Goal: Information Seeking & Learning: Find specific page/section

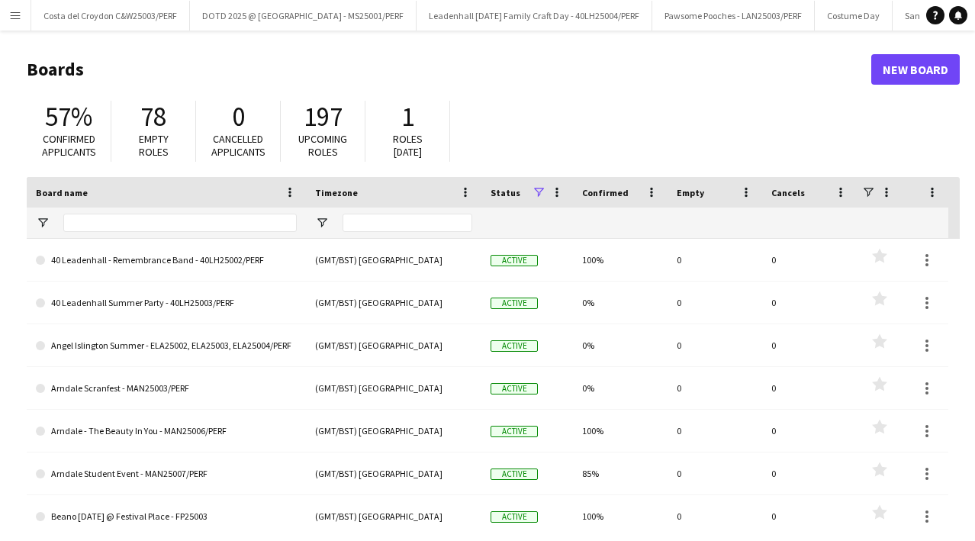
click at [16, 19] on app-icon "Menu" at bounding box center [15, 15] width 12 height 12
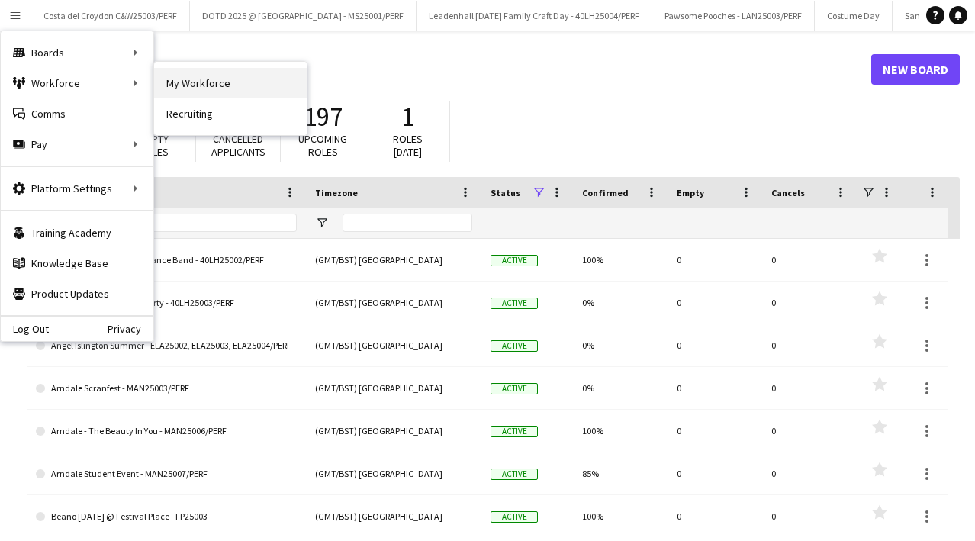
click at [191, 81] on link "My Workforce" at bounding box center [230, 83] width 153 height 31
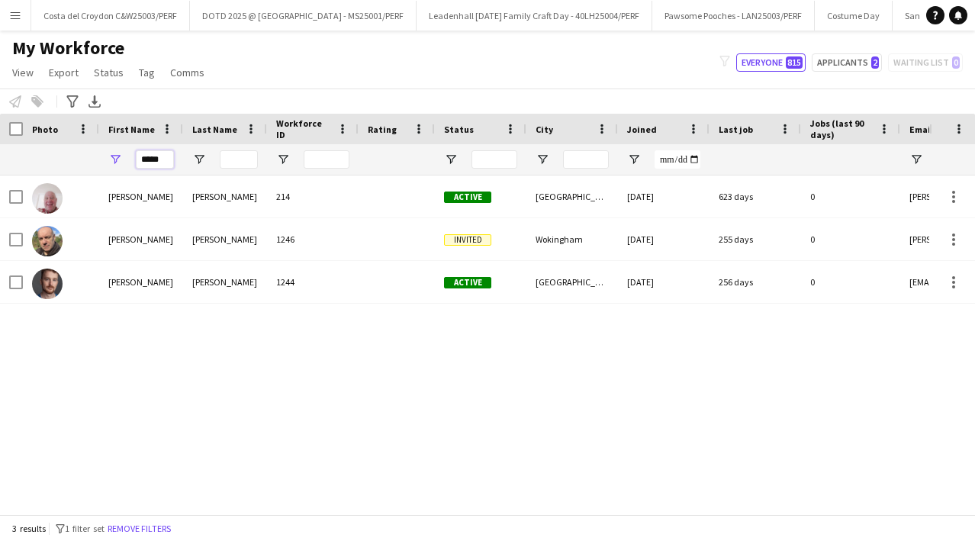
drag, startPoint x: 168, startPoint y: 159, endPoint x: 95, endPoint y: 159, distance: 72.5
click at [95, 159] on div "*****" at bounding box center [865, 159] width 1730 height 31
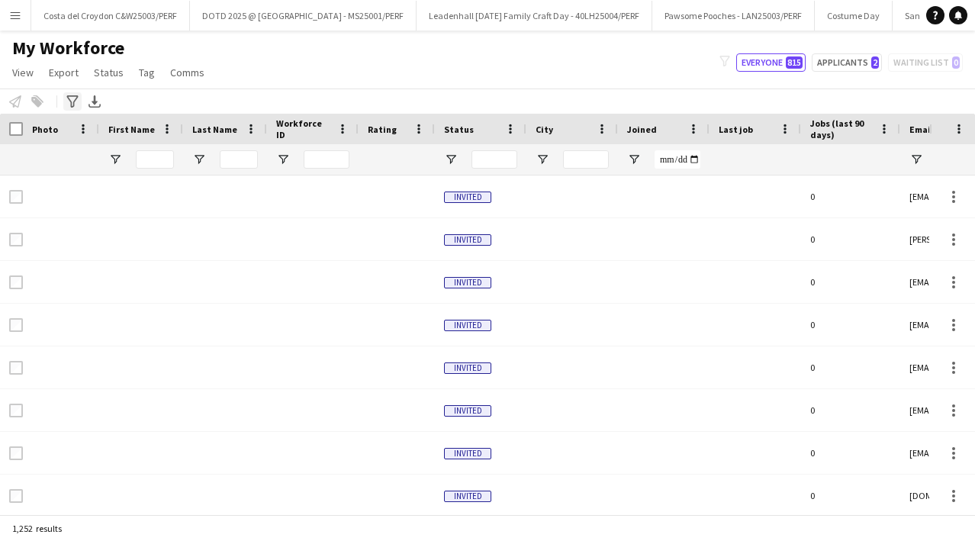
click at [69, 99] on icon at bounding box center [71, 101] width 11 height 12
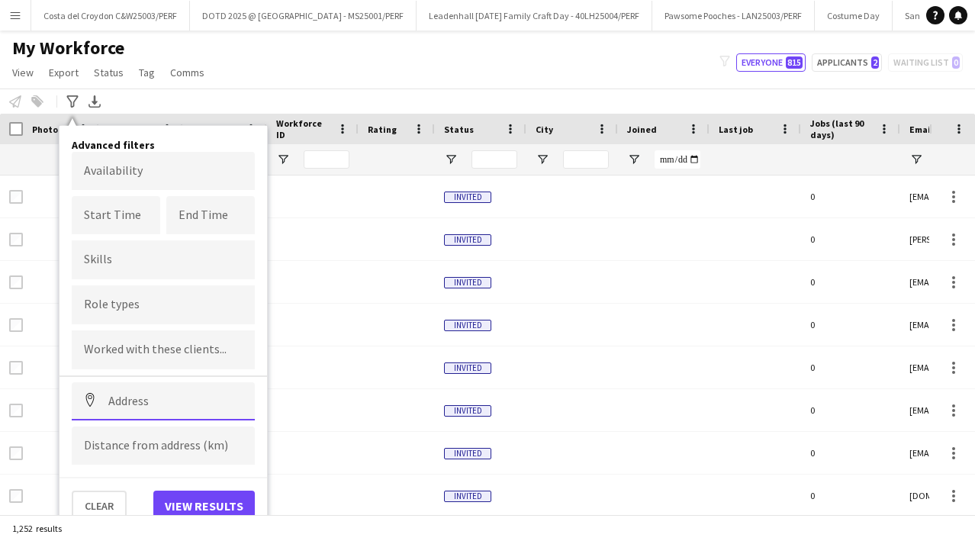
click at [152, 407] on input at bounding box center [163, 401] width 183 height 38
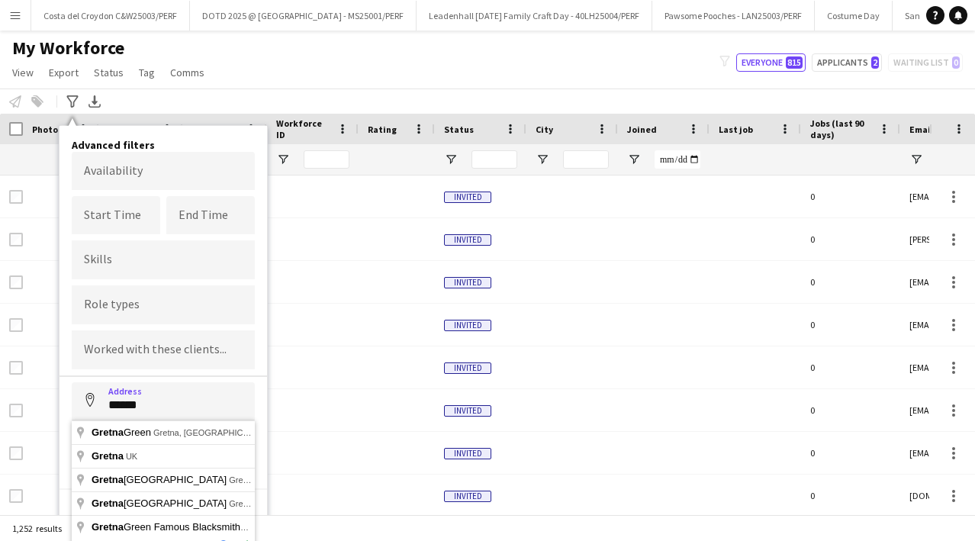
type input "**********"
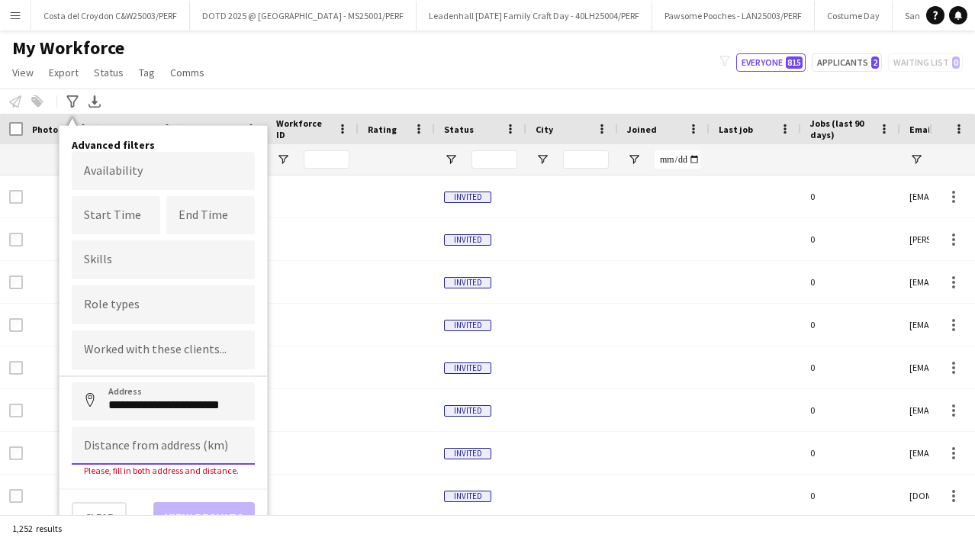
click at [148, 438] on input at bounding box center [163, 445] width 183 height 38
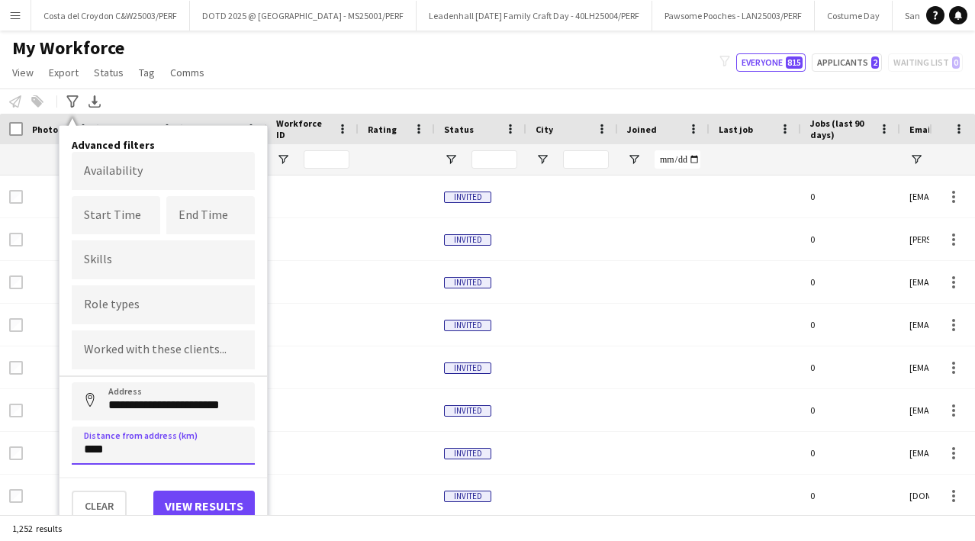
type input "*****"
click button "Address" at bounding box center [90, 400] width 37 height 37
type input "**********"
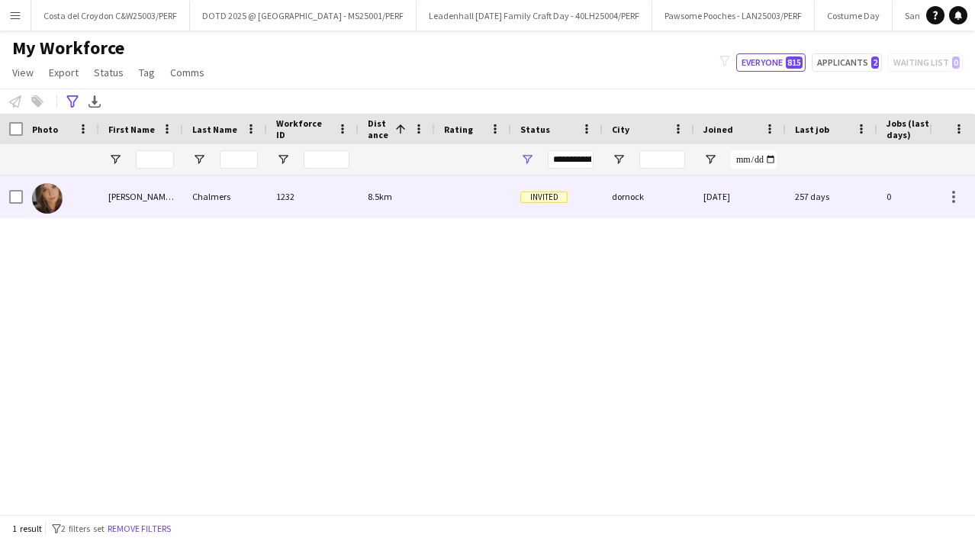
click at [168, 189] on div "[PERSON_NAME] [PERSON_NAME]" at bounding box center [141, 196] width 84 height 42
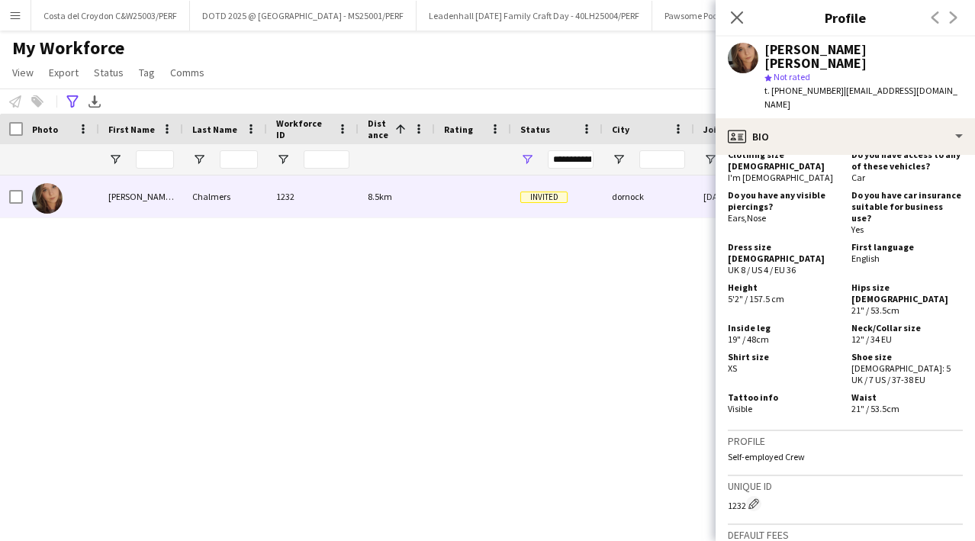
scroll to position [1044, 0]
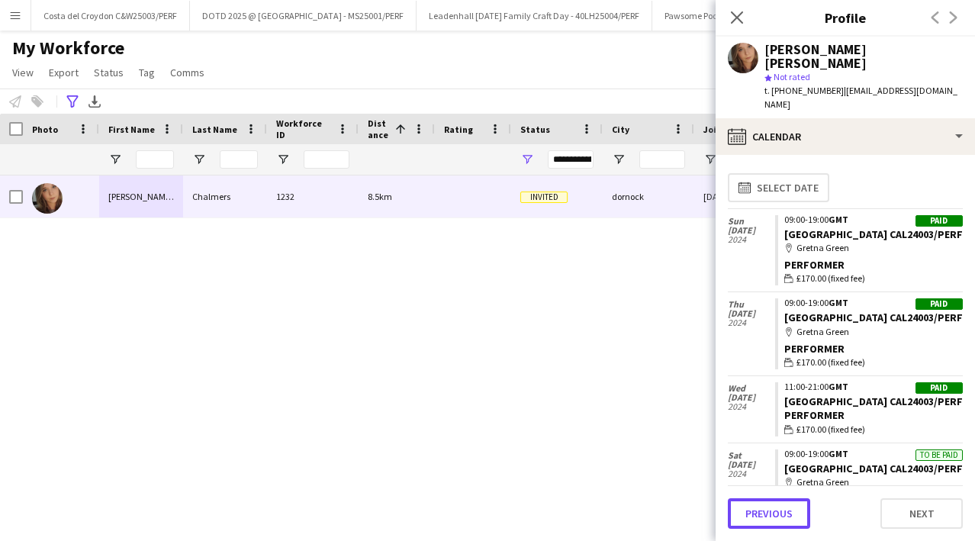
click at [758, 514] on button "Previous" at bounding box center [769, 513] width 82 height 31
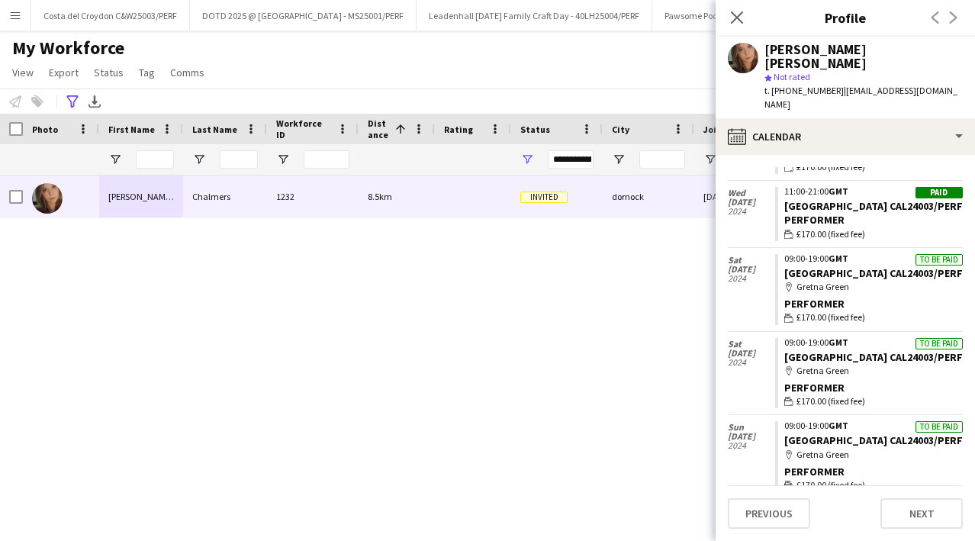
scroll to position [265, 0]
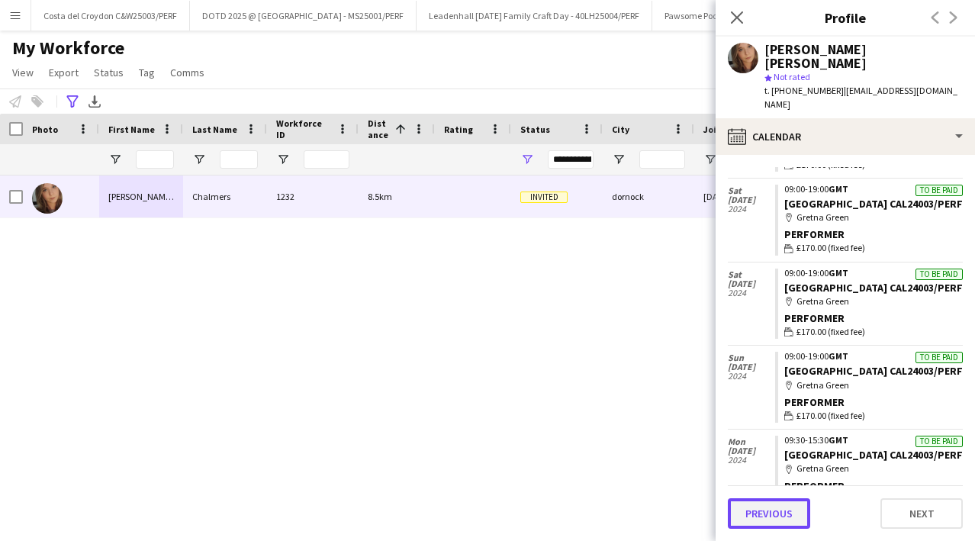
click at [762, 520] on button "Previous" at bounding box center [769, 513] width 82 height 31
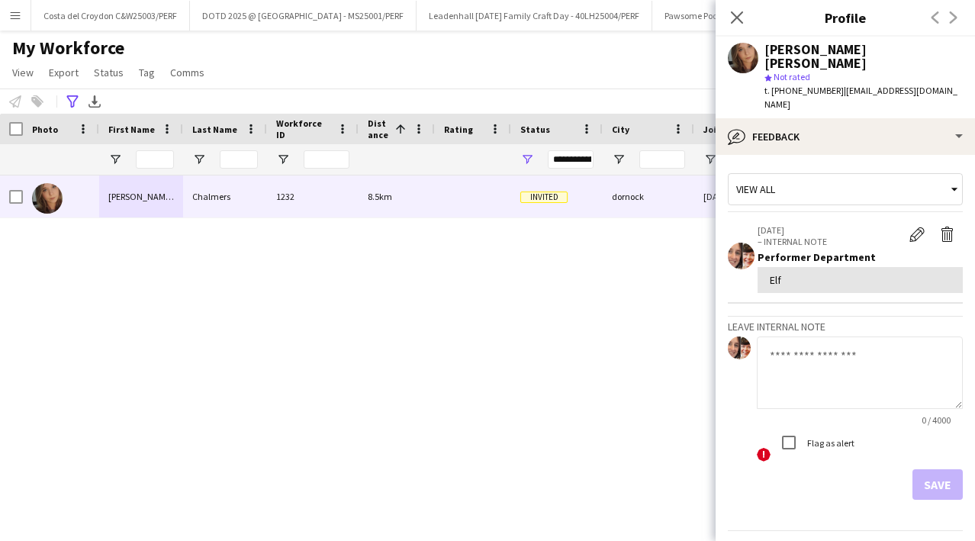
click at [73, 101] on icon at bounding box center [71, 101] width 11 height 12
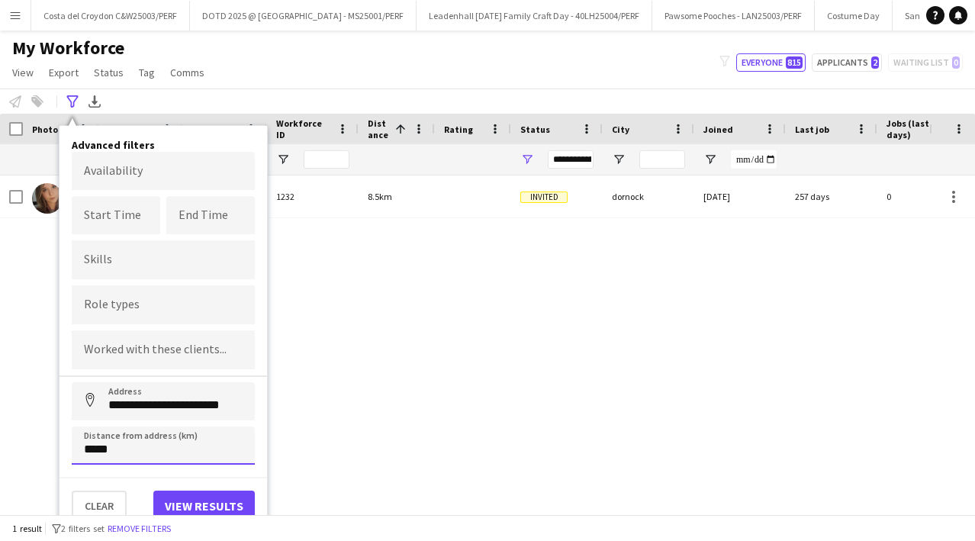
click at [98, 445] on input "*****" at bounding box center [163, 445] width 183 height 38
type input "****"
click button "Address" at bounding box center [90, 400] width 37 height 37
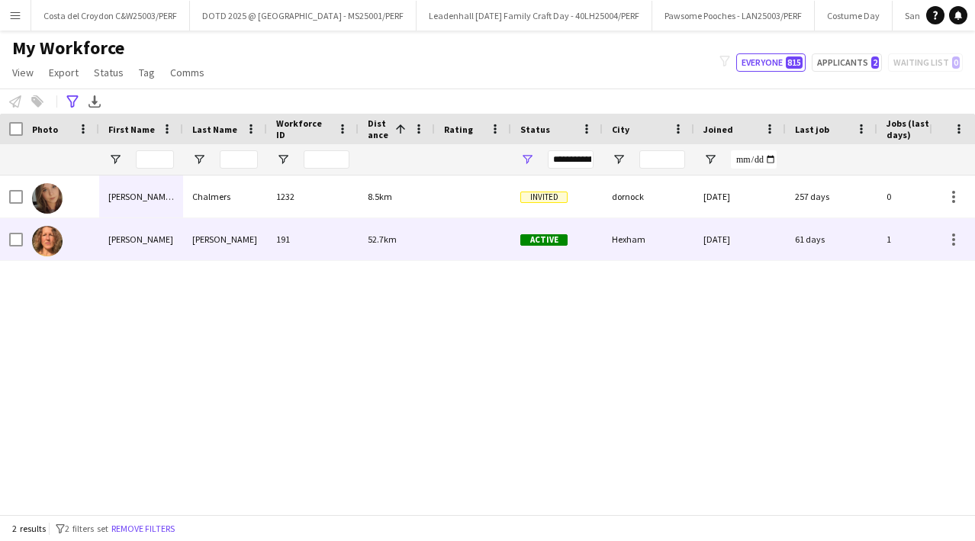
click at [190, 227] on div "[PERSON_NAME]" at bounding box center [225, 239] width 84 height 42
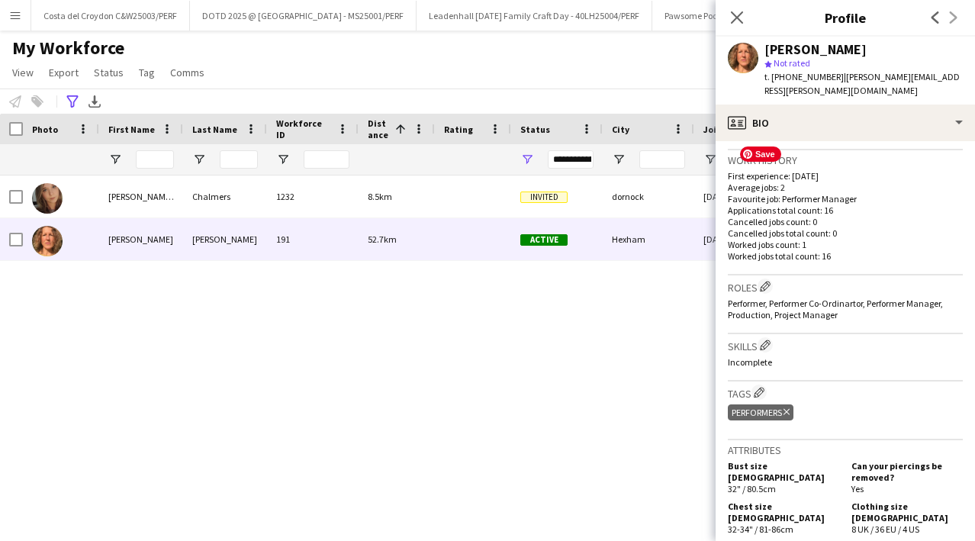
scroll to position [365, 0]
click at [78, 104] on icon "Advanced filters" at bounding box center [72, 101] width 12 height 12
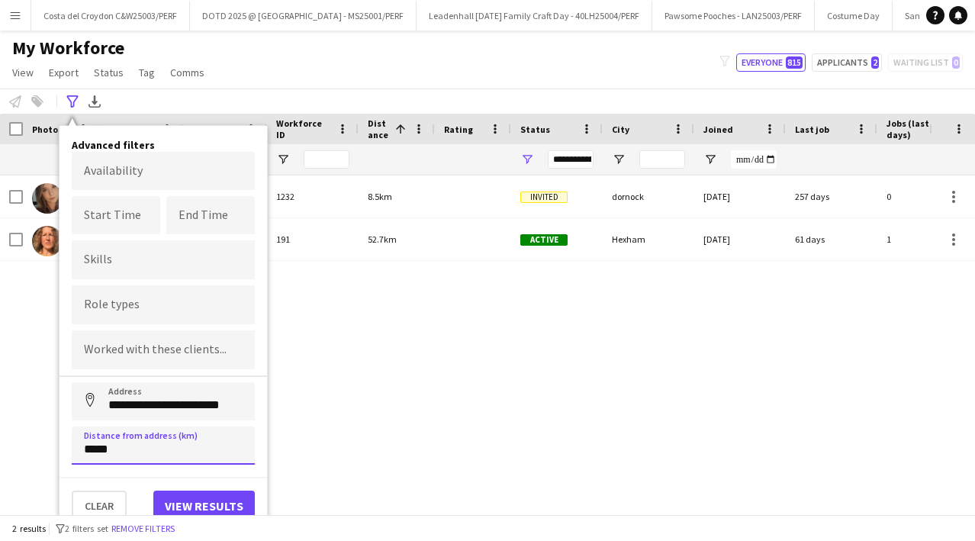
click at [91, 446] on input "*****" at bounding box center [163, 445] width 183 height 38
click button "Address" at bounding box center [90, 400] width 37 height 37
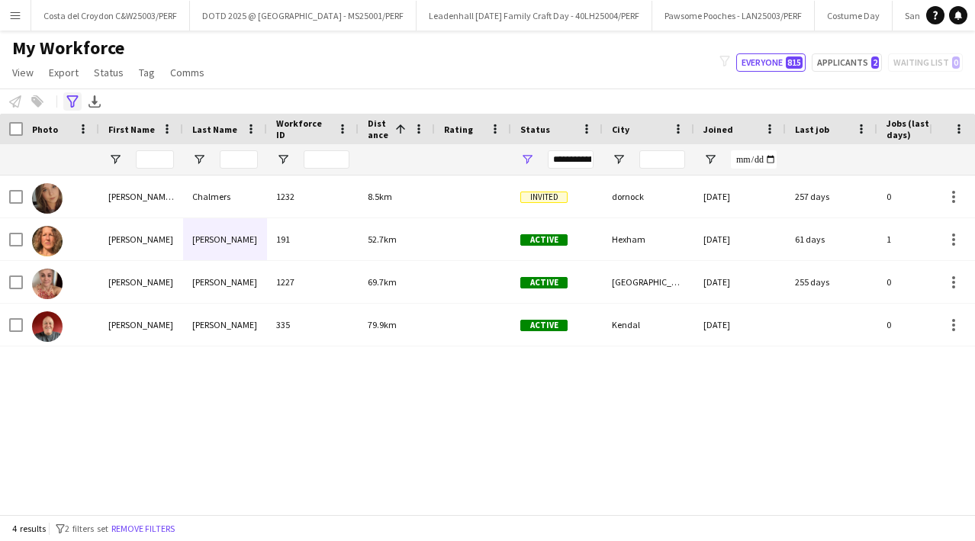
click at [73, 107] on icon "Advanced filters" at bounding box center [72, 101] width 12 height 12
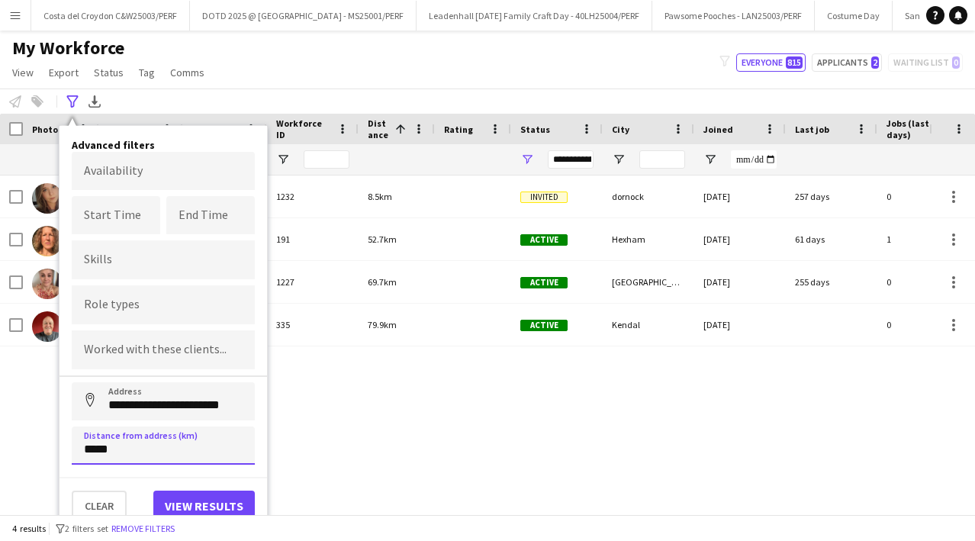
click at [91, 444] on input "*****" at bounding box center [163, 445] width 183 height 38
click button "Address" at bounding box center [90, 400] width 37 height 37
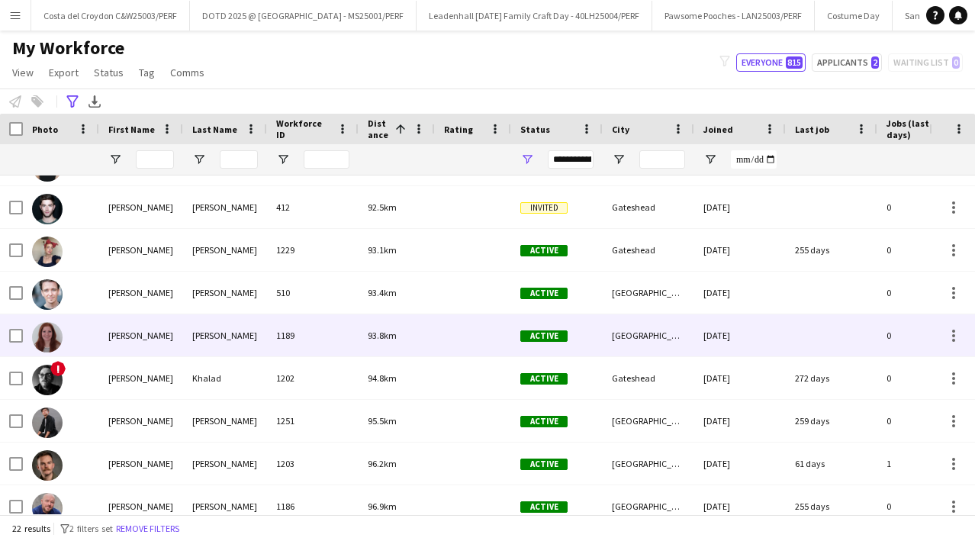
scroll to position [460, 0]
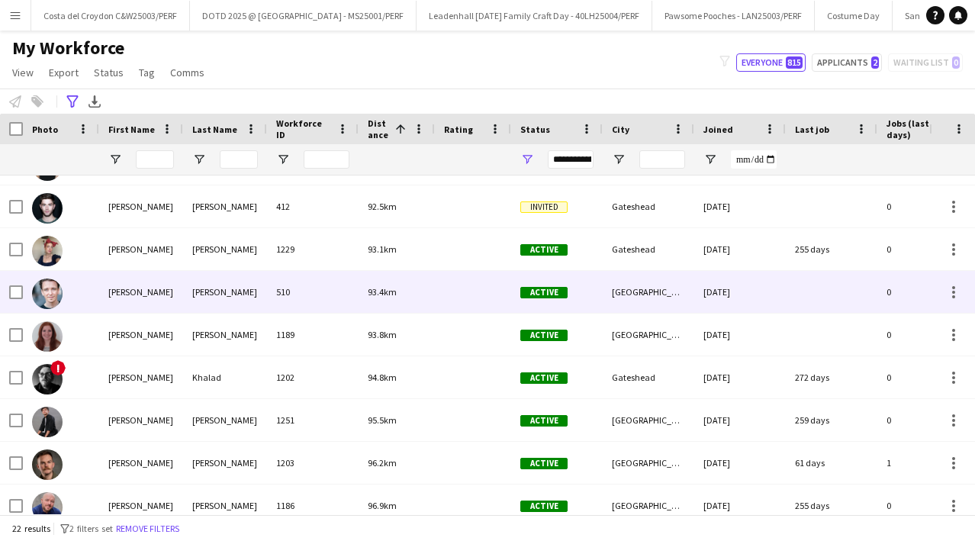
click at [190, 300] on div "[PERSON_NAME]" at bounding box center [225, 292] width 84 height 42
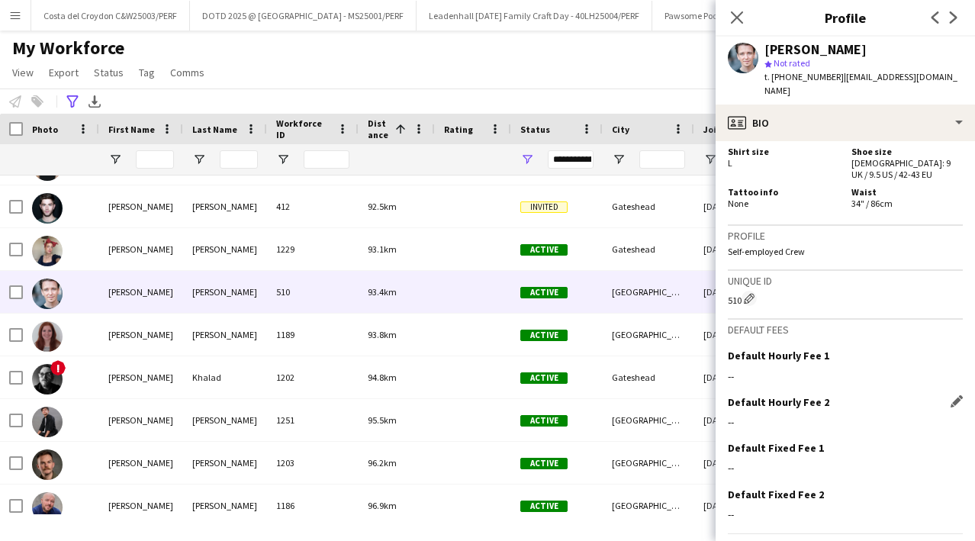
scroll to position [864, 0]
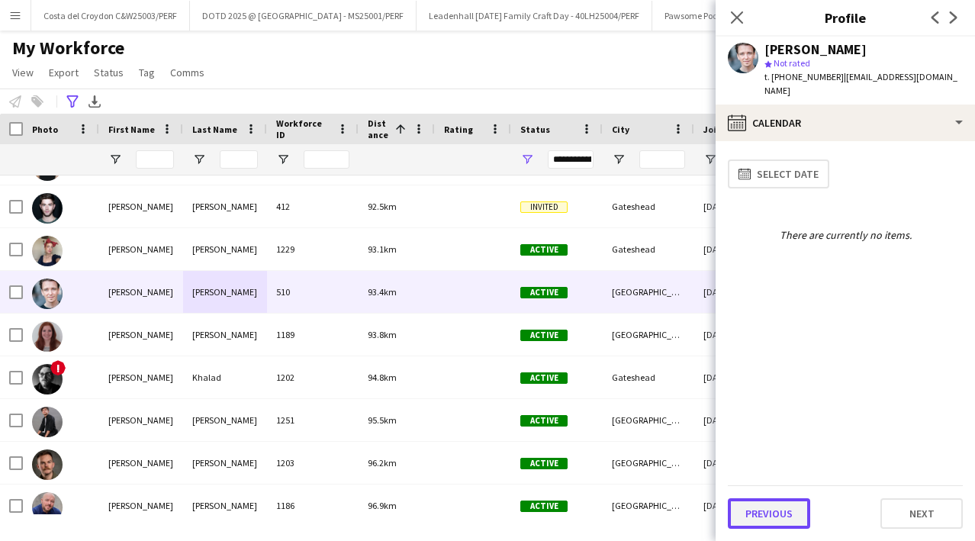
click at [758, 521] on button "Previous" at bounding box center [769, 513] width 82 height 31
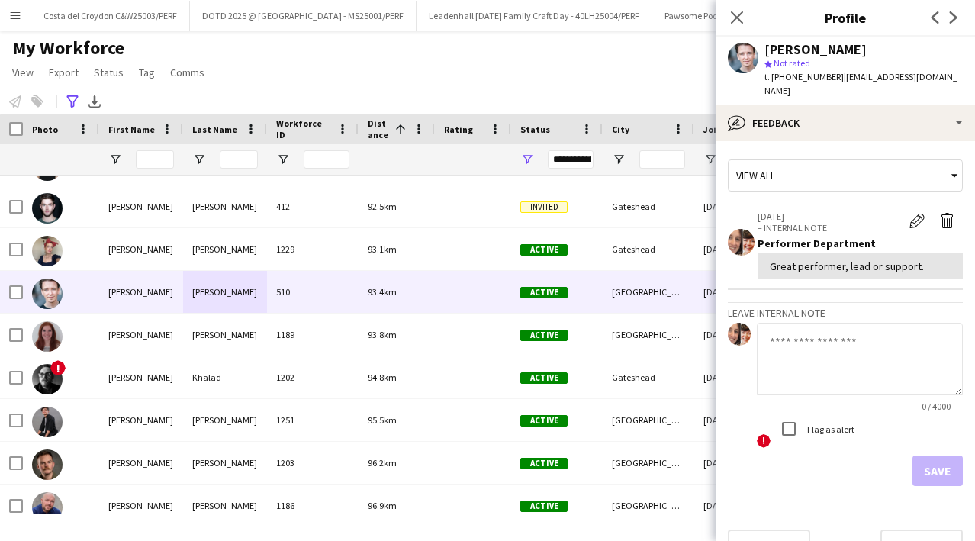
scroll to position [18, 0]
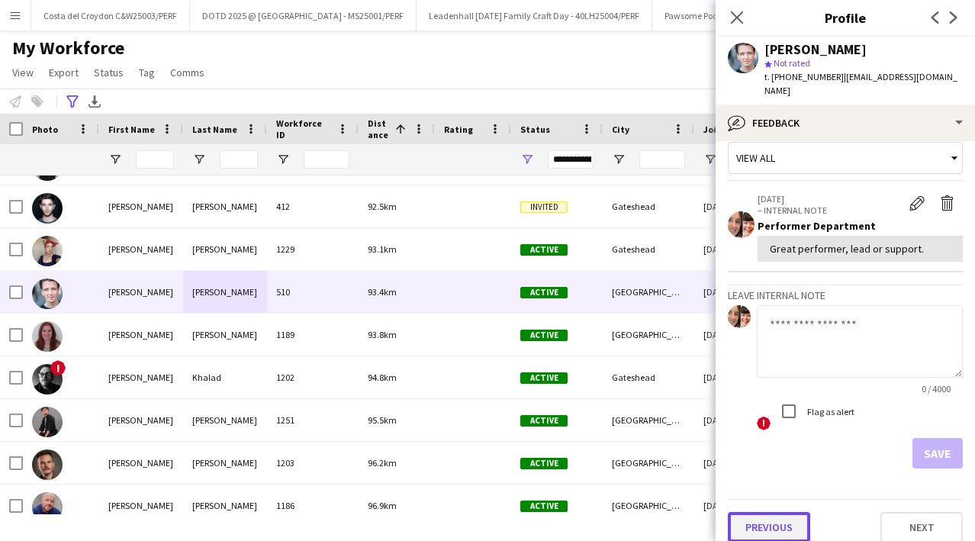
click at [761, 519] on button "Previous" at bounding box center [769, 527] width 82 height 31
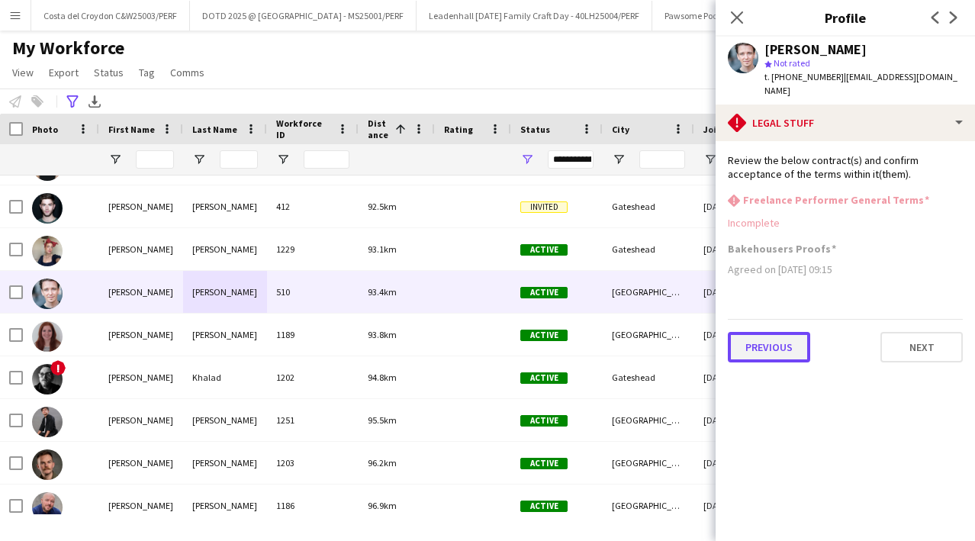
click at [799, 332] on button "Previous" at bounding box center [769, 347] width 82 height 31
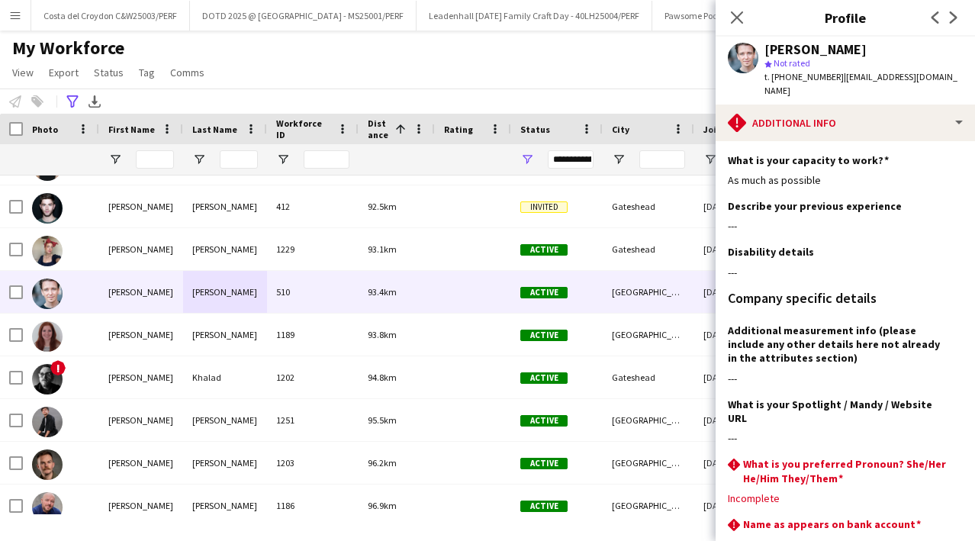
scroll to position [84, 0]
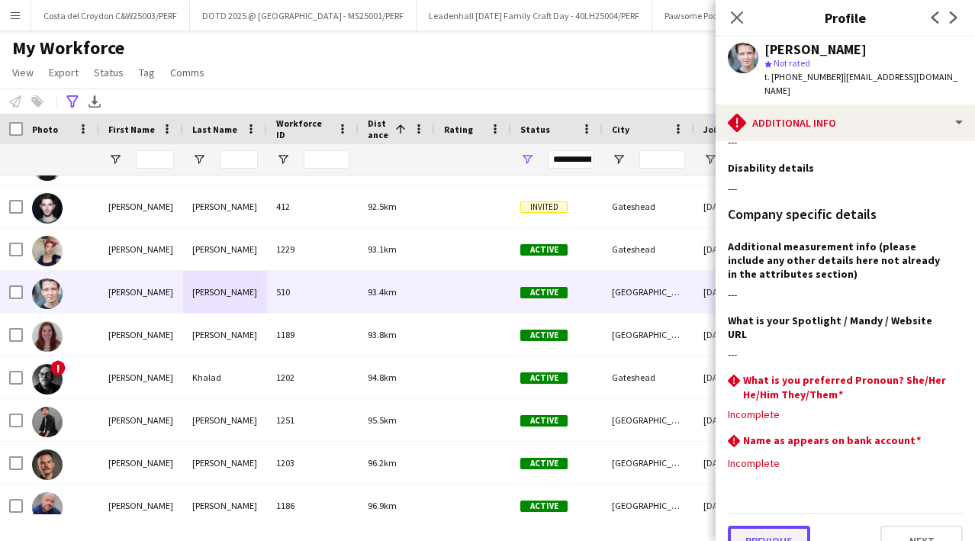
click at [767, 526] on button "Previous" at bounding box center [769, 541] width 82 height 31
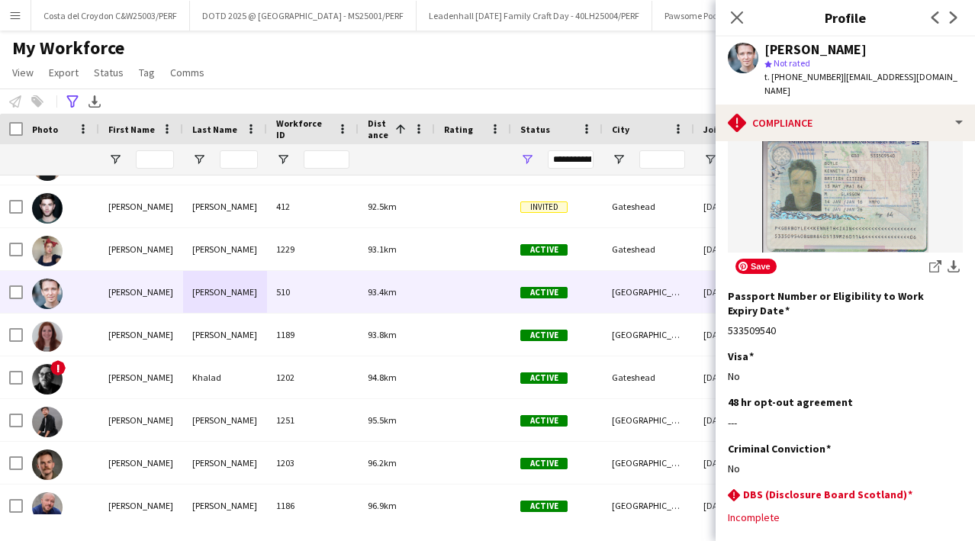
scroll to position [304, 0]
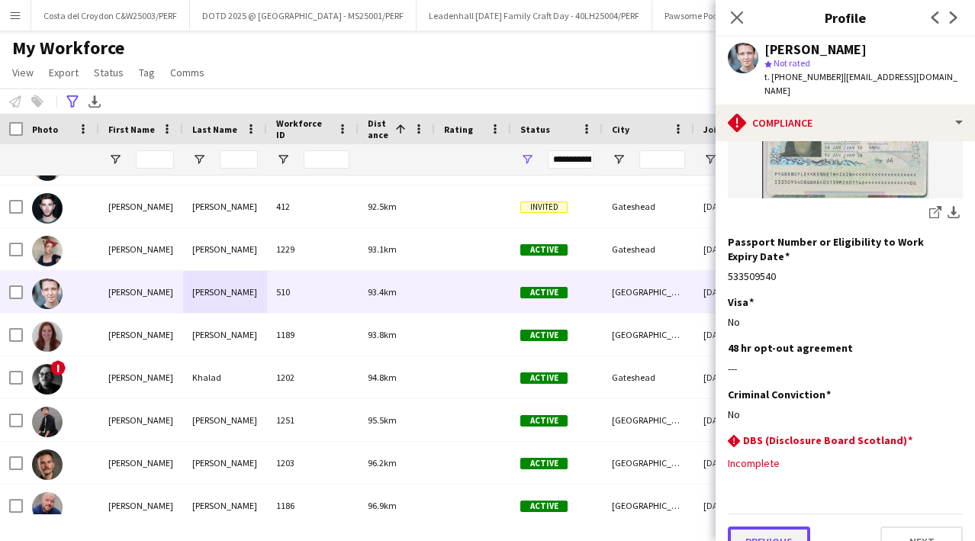
click at [761, 526] on button "Previous" at bounding box center [769, 541] width 82 height 31
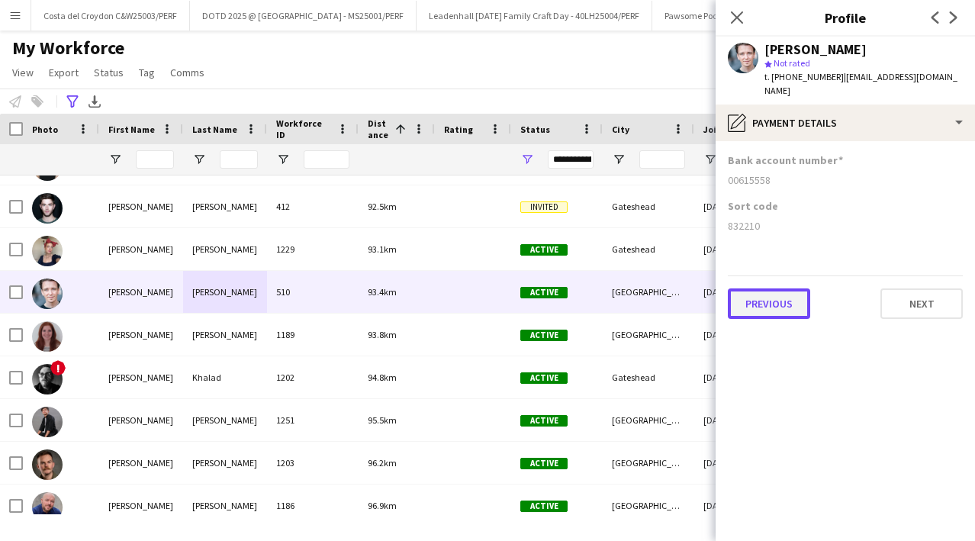
click at [789, 288] on button "Previous" at bounding box center [769, 303] width 82 height 31
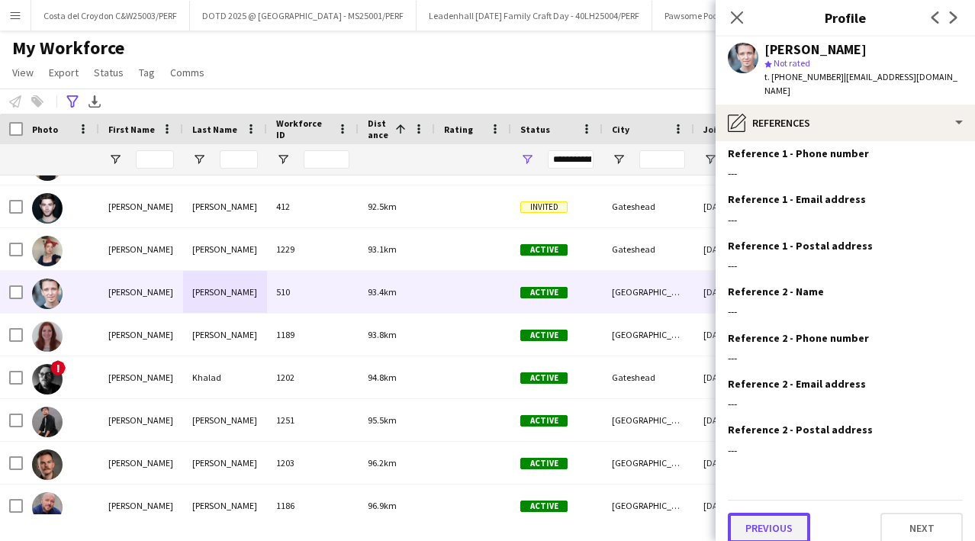
click at [781, 513] on button "Previous" at bounding box center [769, 528] width 82 height 31
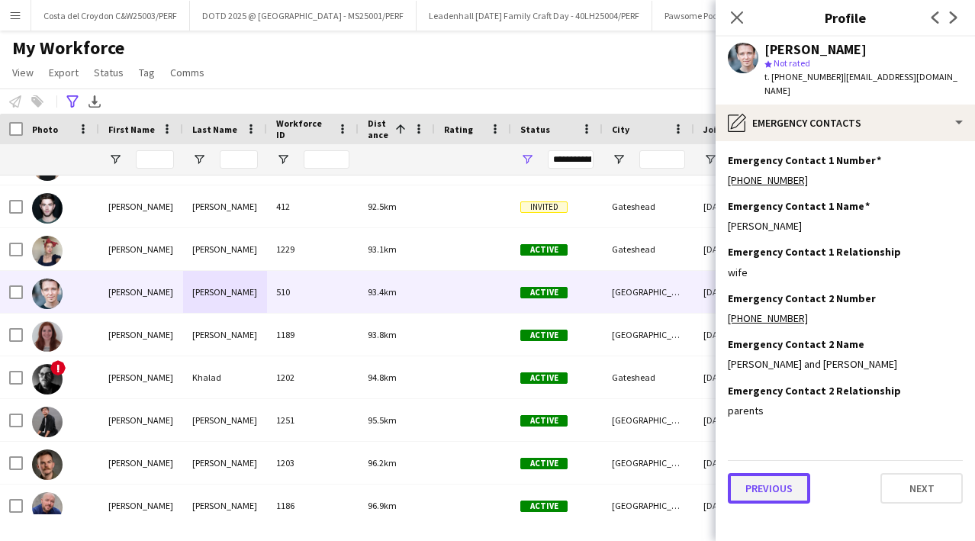
click at [773, 473] on button "Previous" at bounding box center [769, 488] width 82 height 31
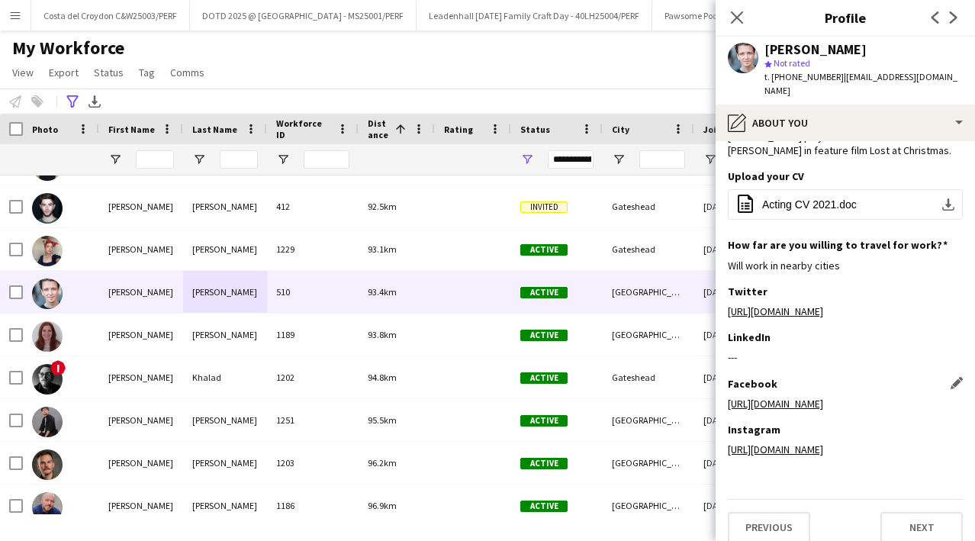
click at [806, 397] on link "https://www.facebook.com/KennyBoyleOfficial/" at bounding box center [775, 404] width 95 height 14
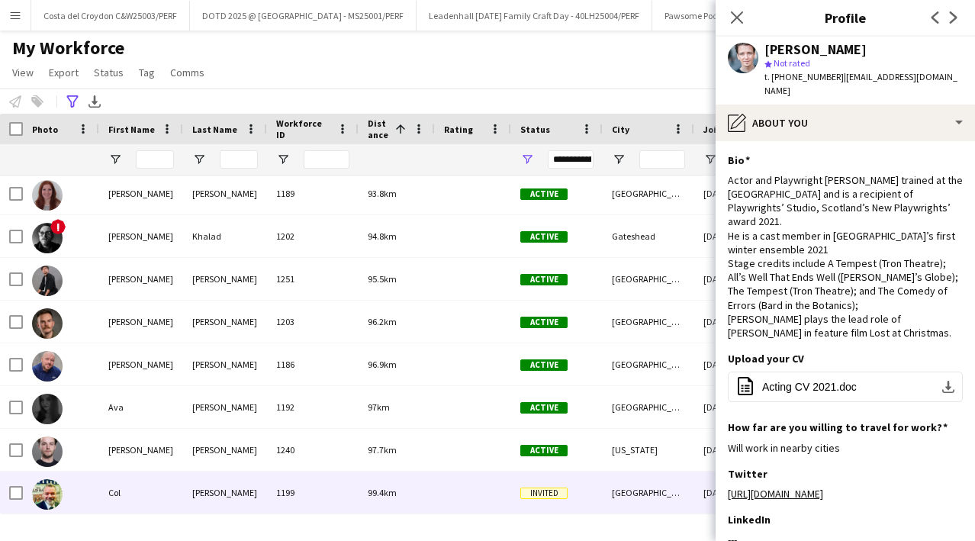
click at [208, 487] on div "Tait" at bounding box center [225, 492] width 84 height 42
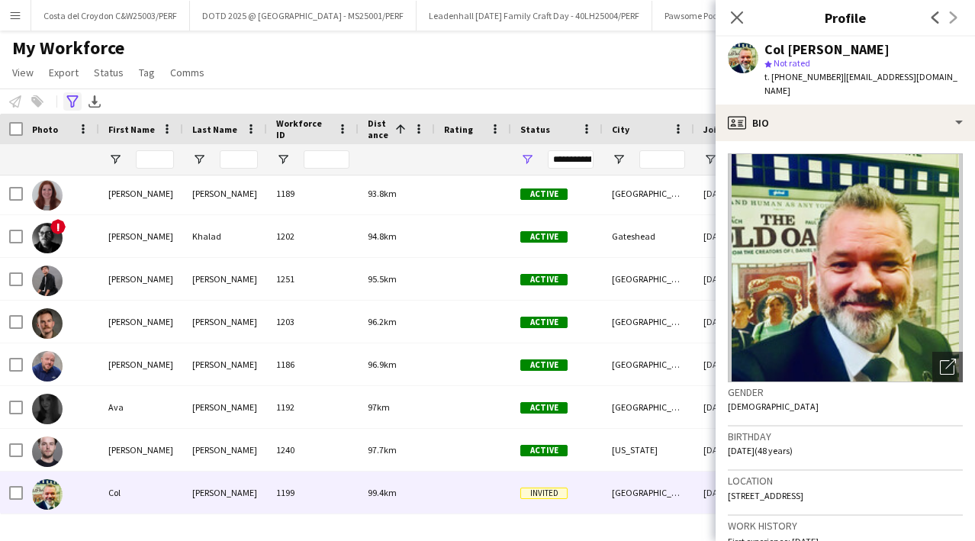
click at [66, 100] on icon "Advanced filters" at bounding box center [72, 101] width 12 height 12
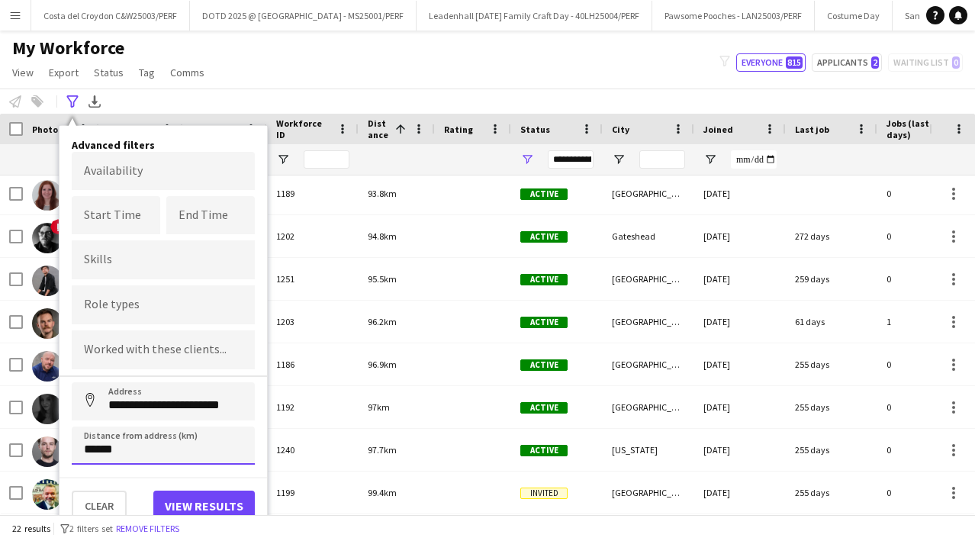
click at [92, 446] on input "******" at bounding box center [163, 445] width 183 height 38
type input "******"
click button "Address" at bounding box center [90, 400] width 37 height 37
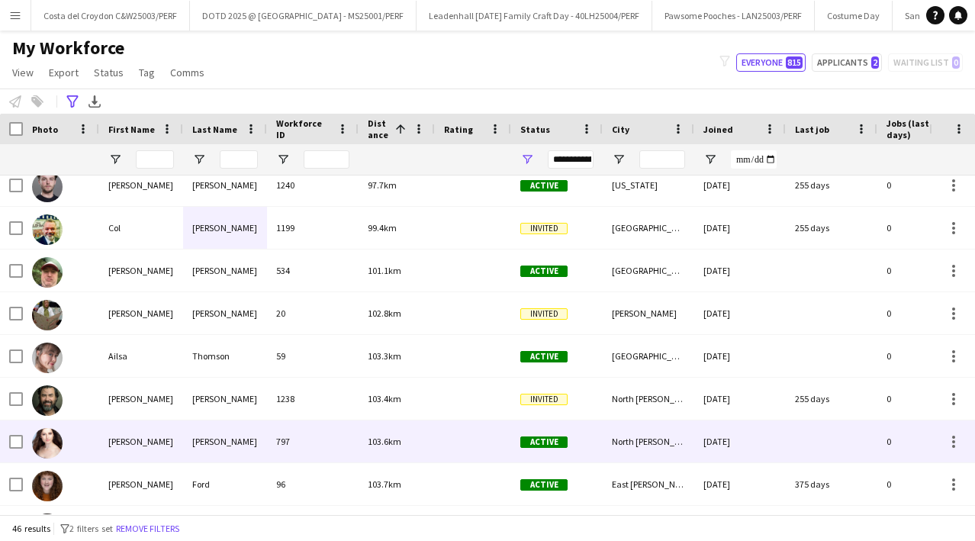
scroll to position [867, 0]
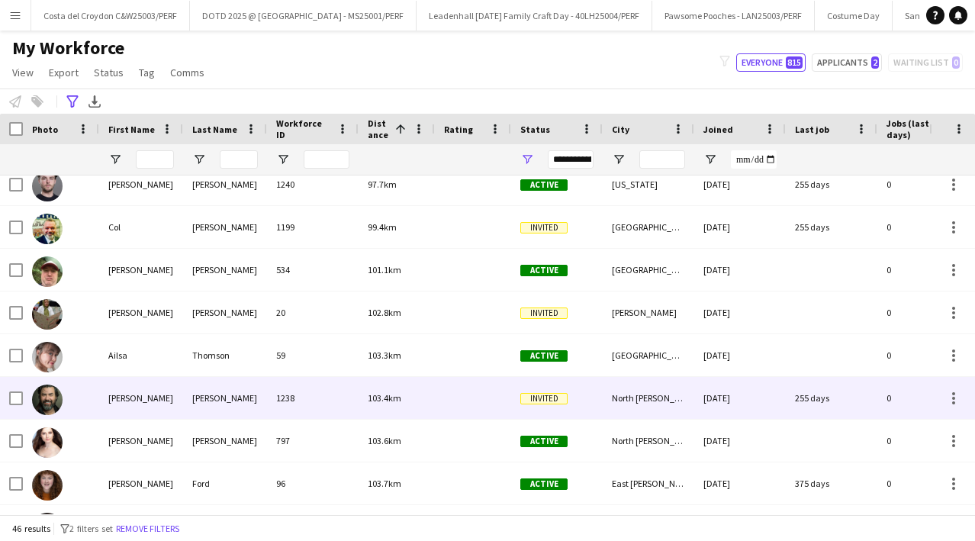
click at [196, 398] on div "Doherty" at bounding box center [225, 398] width 84 height 42
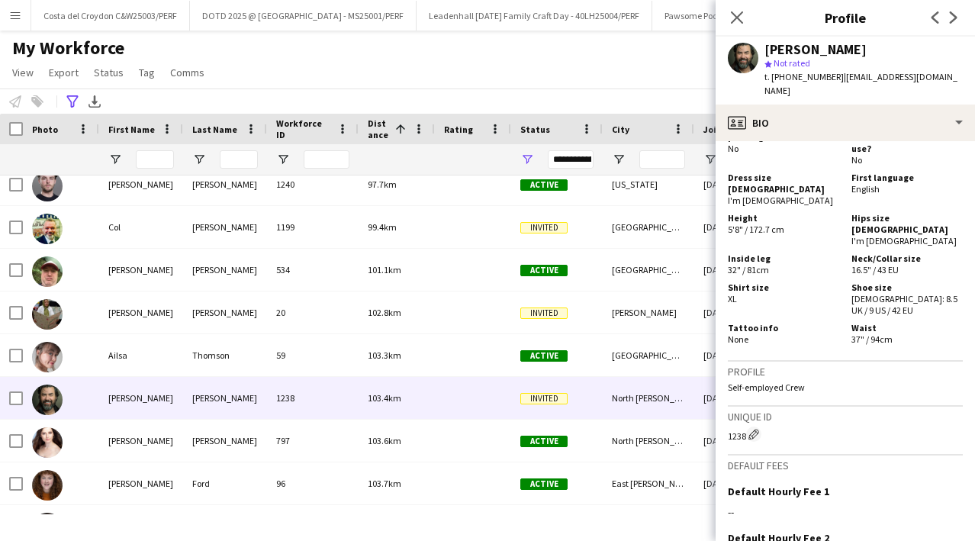
scroll to position [1088, 0]
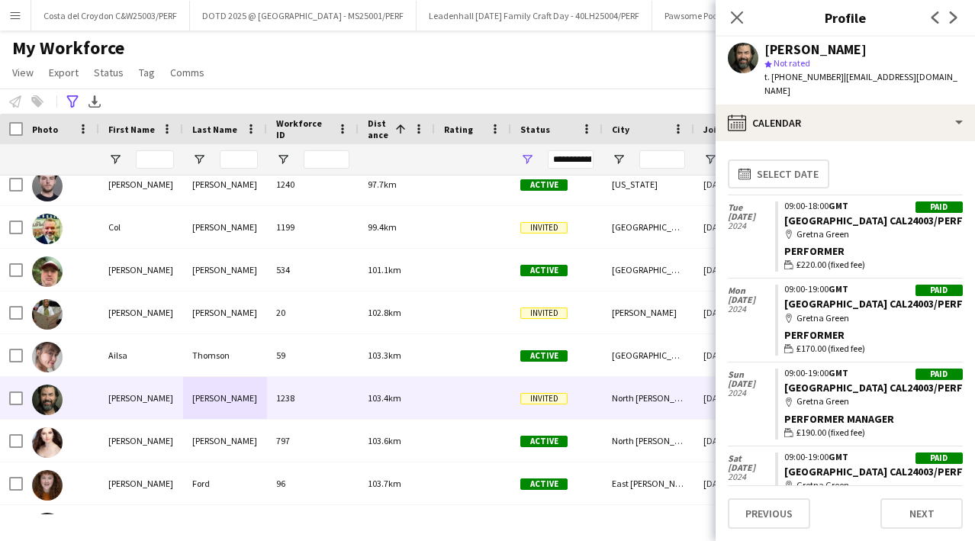
scroll to position [625, 0]
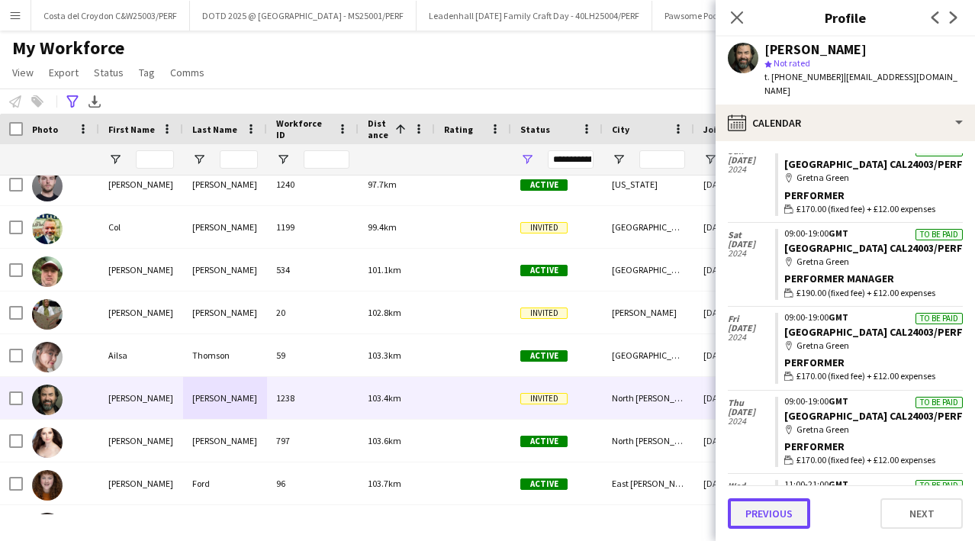
click at [767, 510] on button "Previous" at bounding box center [769, 513] width 82 height 31
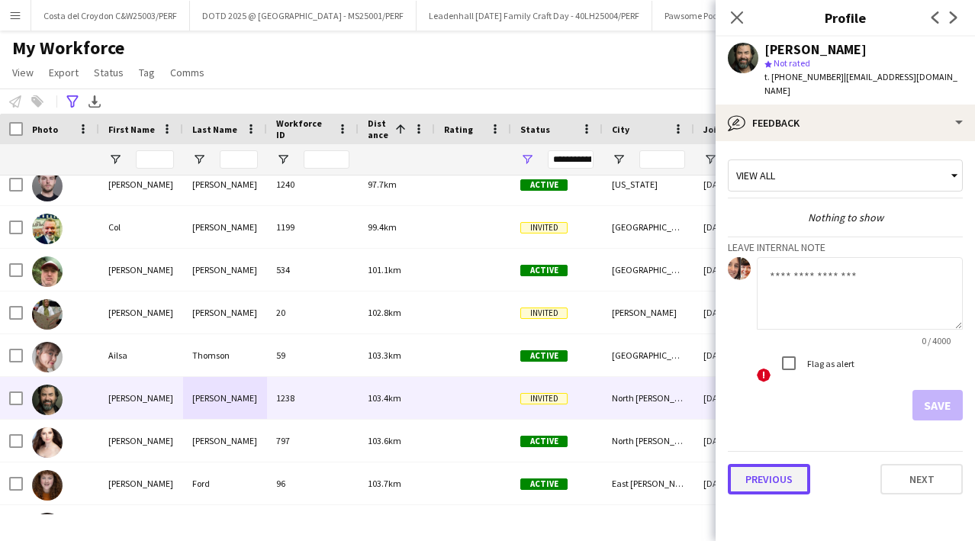
click at [763, 471] on button "Previous" at bounding box center [769, 479] width 82 height 31
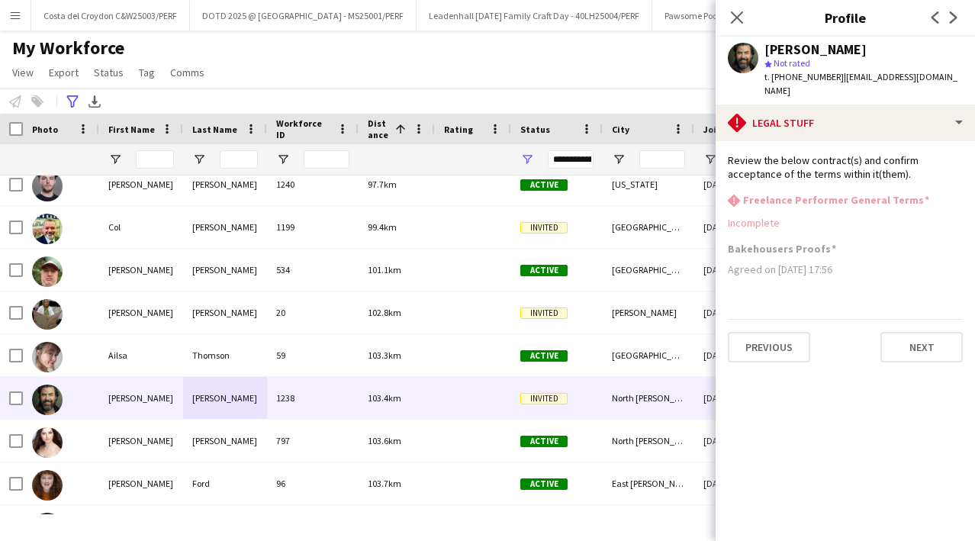
click at [782, 355] on app-section-data-types "Review the below contract(s) and confirm acceptance of the terms within it(them…" at bounding box center [845, 341] width 259 height 400
click at [781, 334] on button "Previous" at bounding box center [769, 347] width 82 height 31
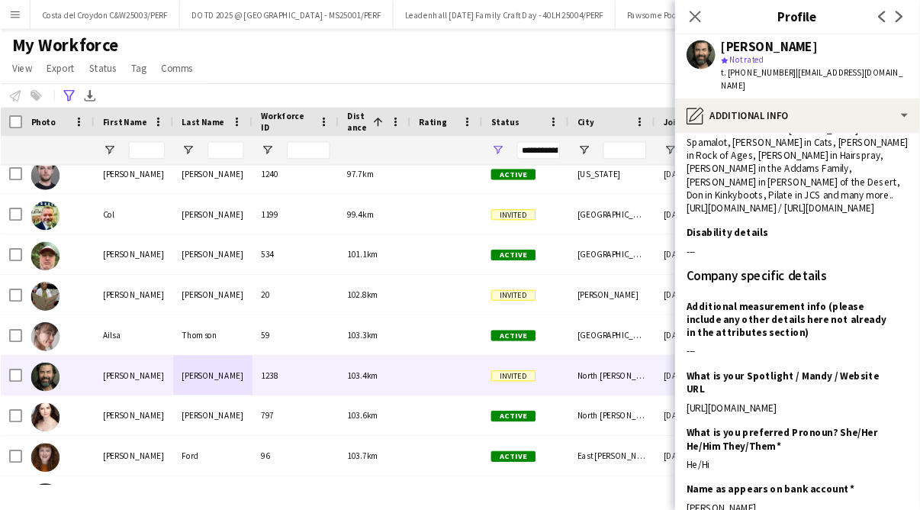
scroll to position [275, 0]
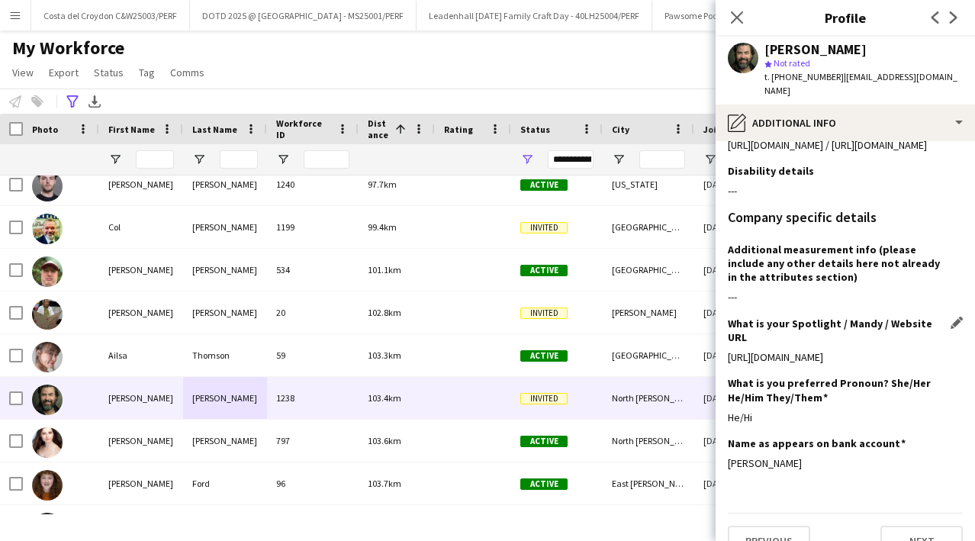
click at [863, 350] on div "https://www.spotlight.com/7810-9057-9507" at bounding box center [845, 357] width 235 height 14
drag, startPoint x: 925, startPoint y: 326, endPoint x: 728, endPoint y: 330, distance: 196.1
click at [728, 350] on div "https://www.spotlight.com/7810-9057-9507" at bounding box center [845, 357] width 235 height 14
copy div "https://www.spotlight.com/7810-9057-9507"
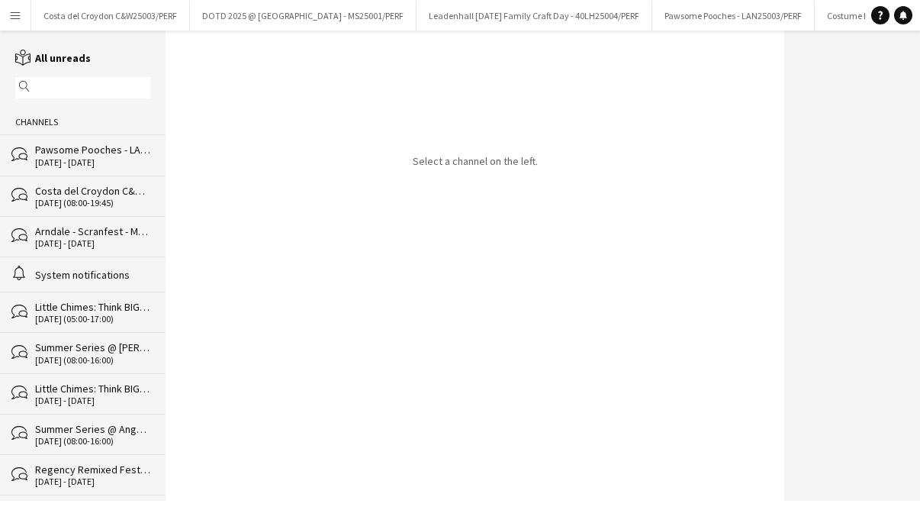
scroll to position [0, 30]
click at [26, 8] on button "Menu" at bounding box center [15, 15] width 31 height 31
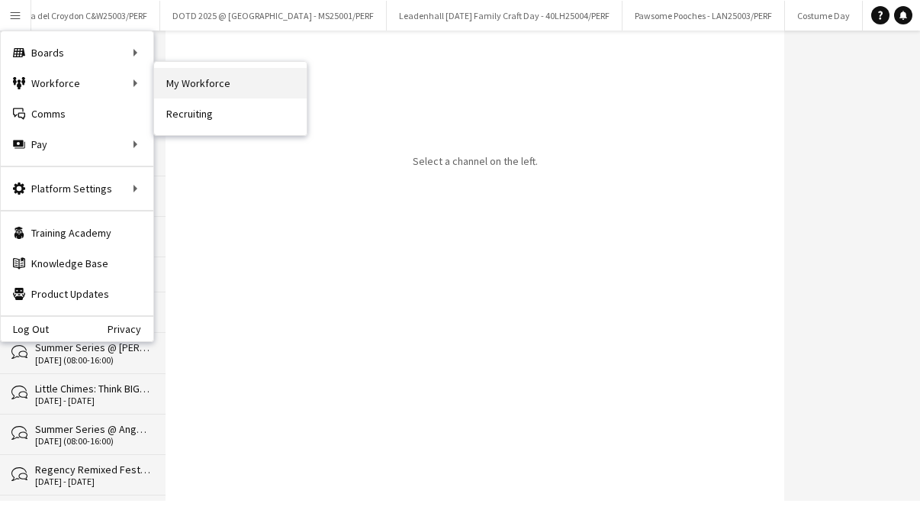
click at [170, 79] on link "My Workforce" at bounding box center [230, 83] width 153 height 31
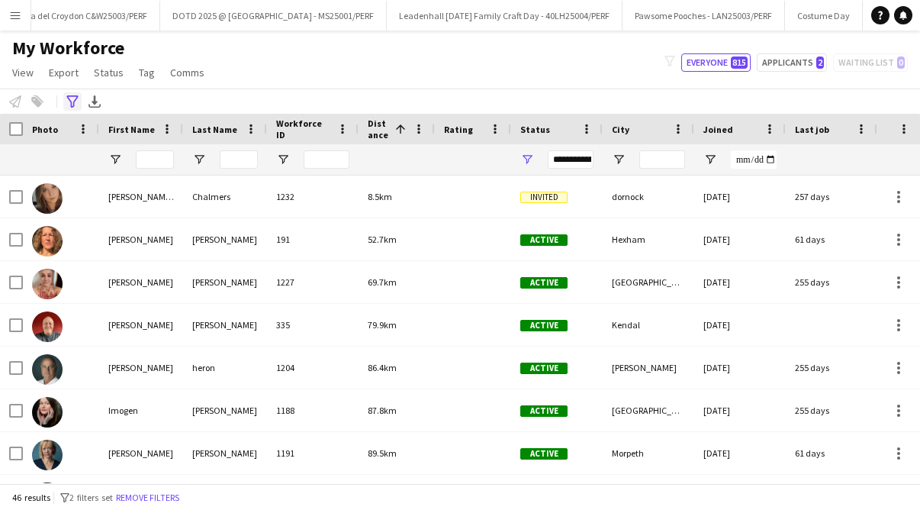
click at [79, 98] on div "Advanced filters" at bounding box center [72, 101] width 18 height 18
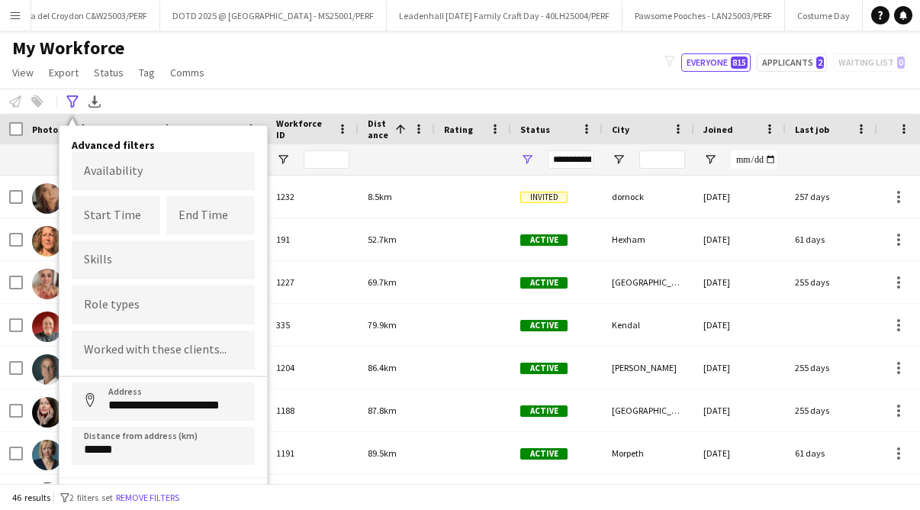
scroll to position [24, 0]
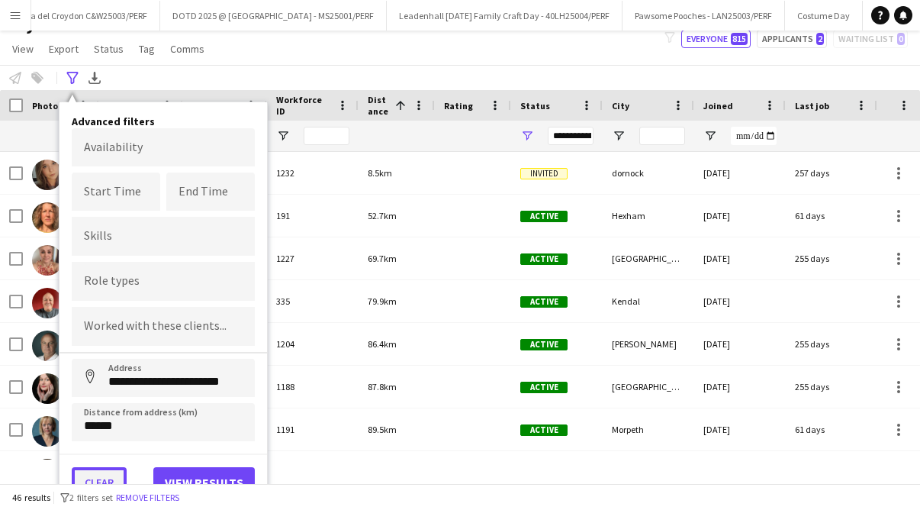
click at [103, 478] on button "Clear" at bounding box center [99, 482] width 55 height 31
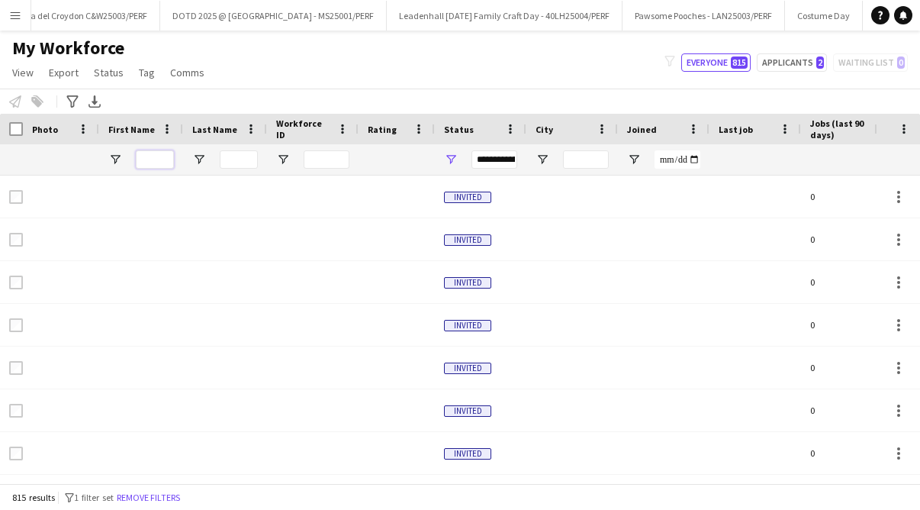
click at [149, 160] on input "First Name Filter Input" at bounding box center [155, 159] width 38 height 18
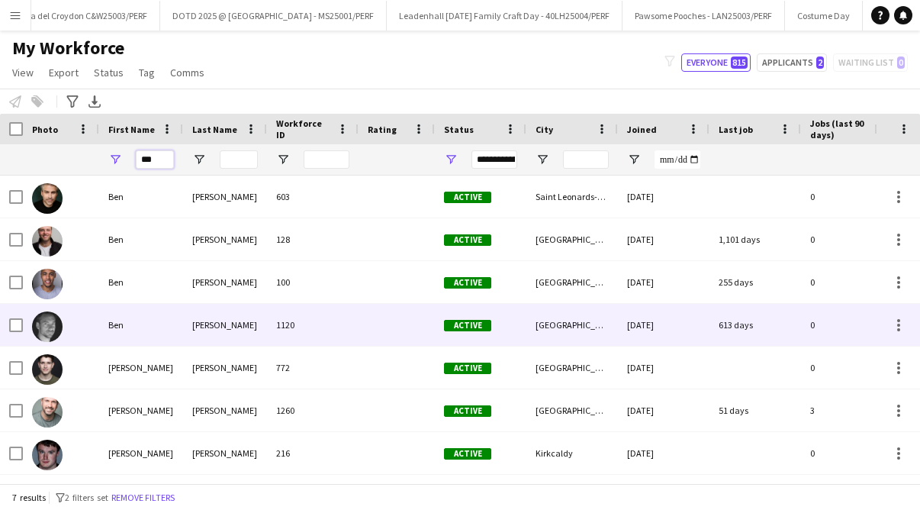
type input "***"
click at [204, 342] on div "[PERSON_NAME]" at bounding box center [225, 325] width 84 height 42
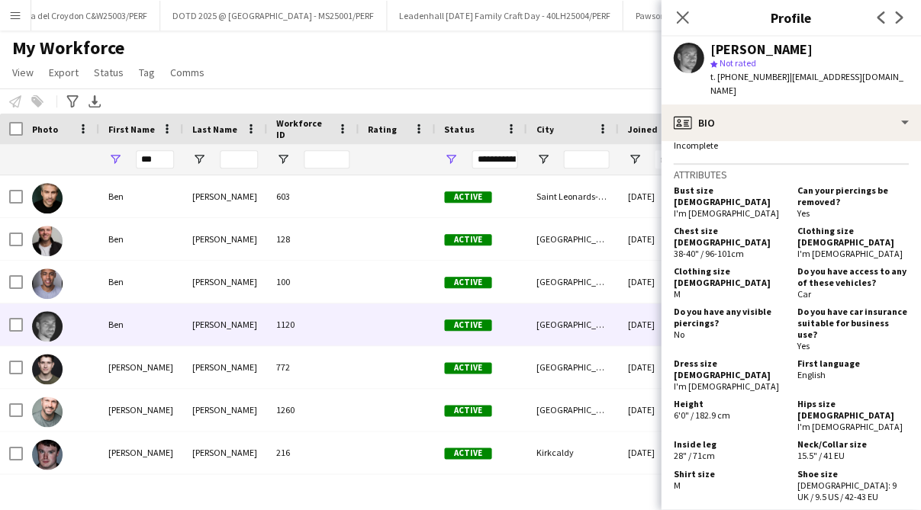
scroll to position [842, 0]
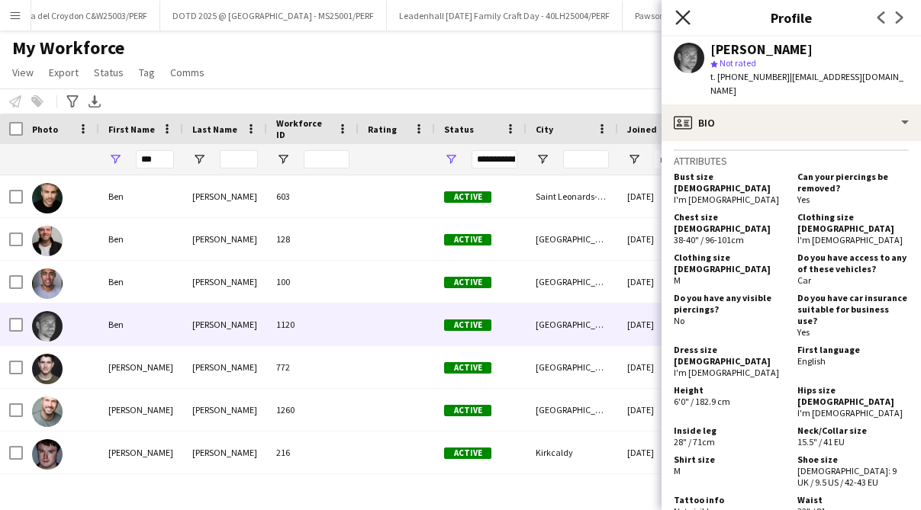
click at [687, 14] on icon at bounding box center [682, 17] width 14 height 14
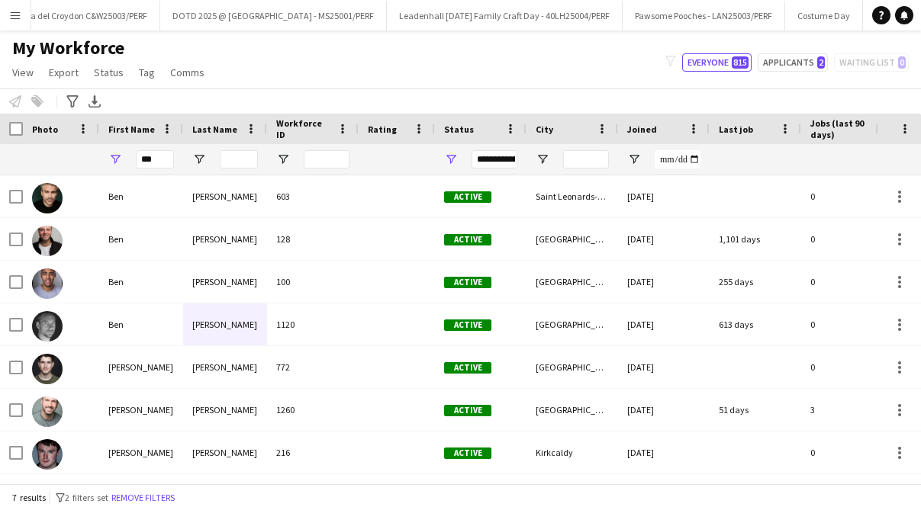
drag, startPoint x: 173, startPoint y: 159, endPoint x: 96, endPoint y: 159, distance: 77.0
click at [96, 159] on div "***" at bounding box center [865, 159] width 1730 height 31
drag, startPoint x: 160, startPoint y: 159, endPoint x: 140, endPoint y: 159, distance: 19.8
click at [140, 159] on input "***" at bounding box center [155, 159] width 38 height 18
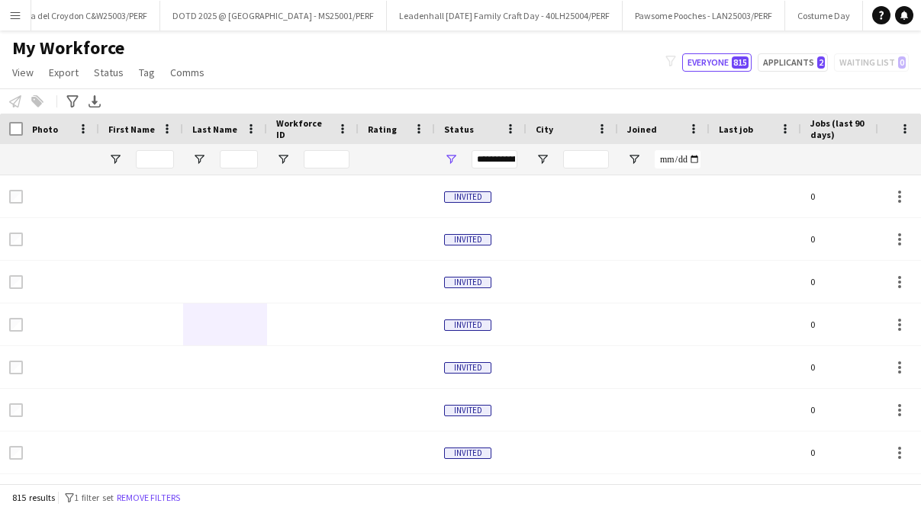
click at [404, 43] on div "My Workforce View Views Default view New view Update view Delete view Edit name…" at bounding box center [460, 63] width 921 height 52
click at [76, 96] on icon at bounding box center [71, 101] width 11 height 12
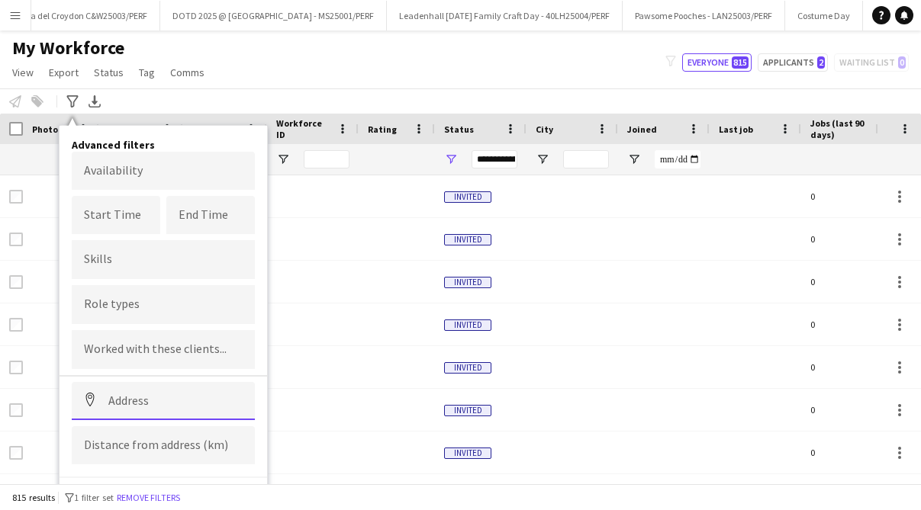
click at [121, 402] on input at bounding box center [163, 401] width 183 height 38
type input "*"
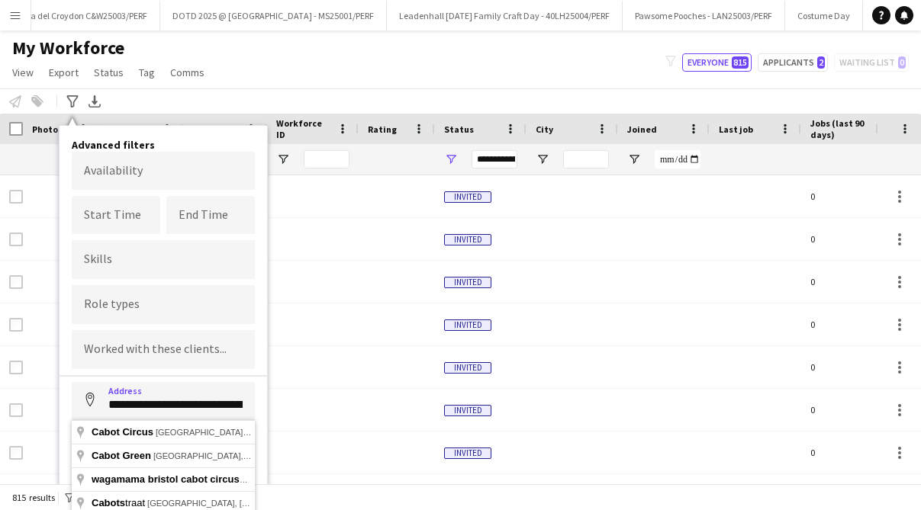
type input "**********"
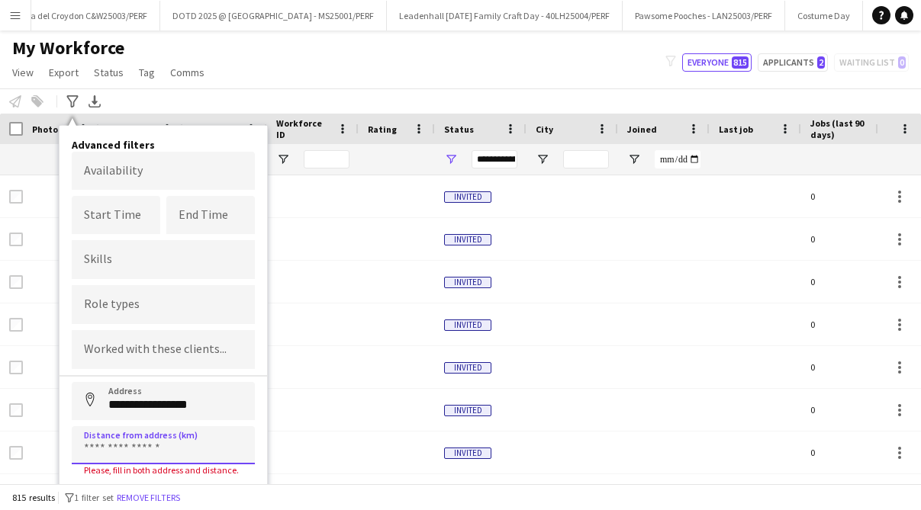
click at [119, 443] on input at bounding box center [163, 445] width 183 height 38
click at [202, 408] on input "**********" at bounding box center [163, 401] width 183 height 38
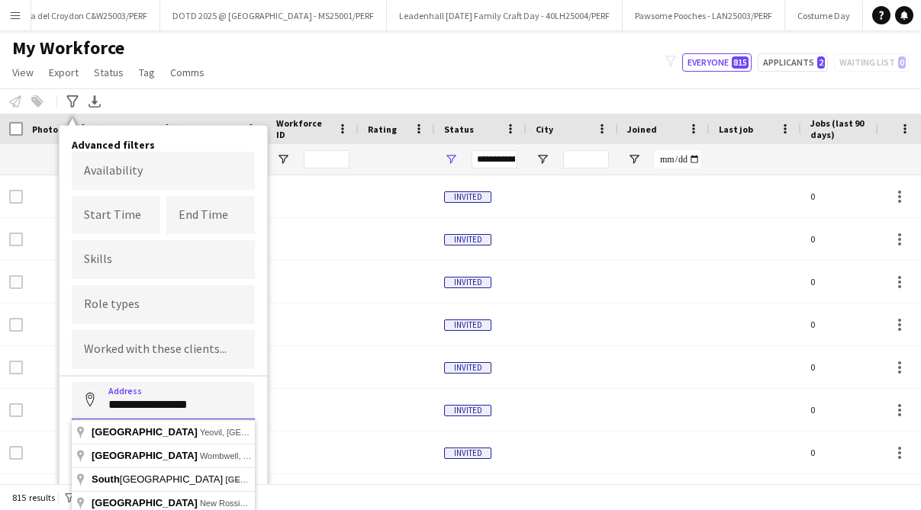
drag, startPoint x: 219, startPoint y: 402, endPoint x: 69, endPoint y: 402, distance: 149.5
click at [69, 402] on div "**********" at bounding box center [162, 336] width 207 height 420
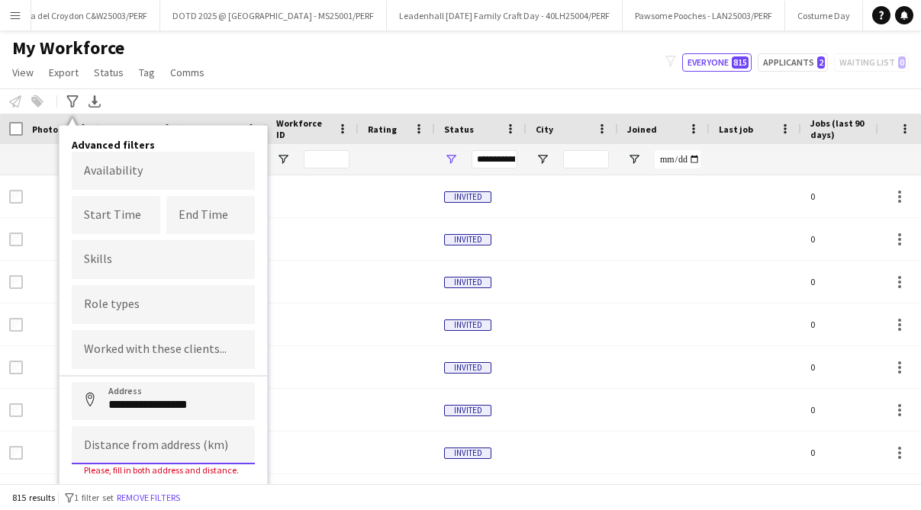
click at [156, 446] on input at bounding box center [163, 445] width 183 height 38
click at [203, 403] on input "**********" at bounding box center [163, 401] width 183 height 38
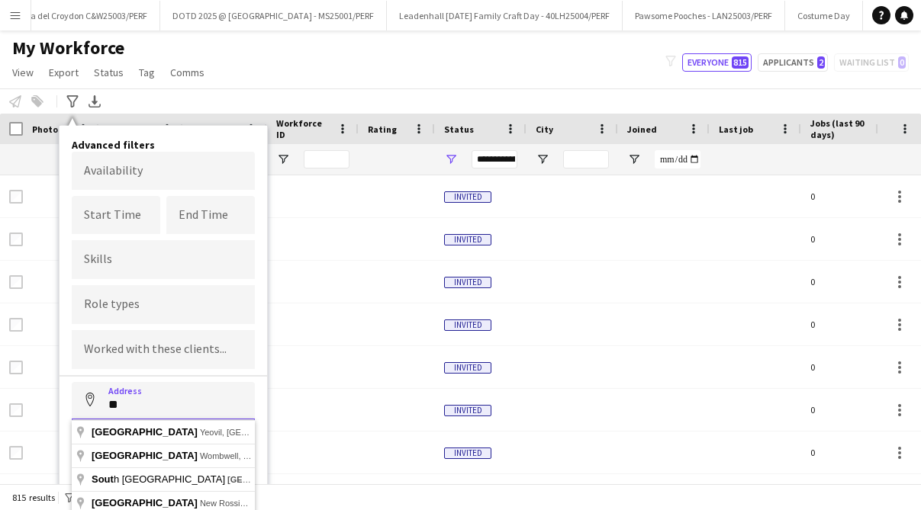
type input "*"
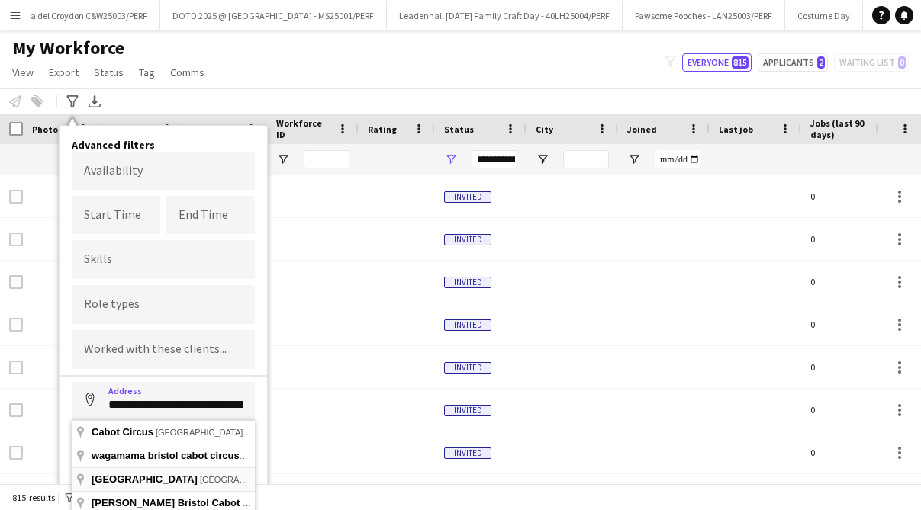
type input "**********"
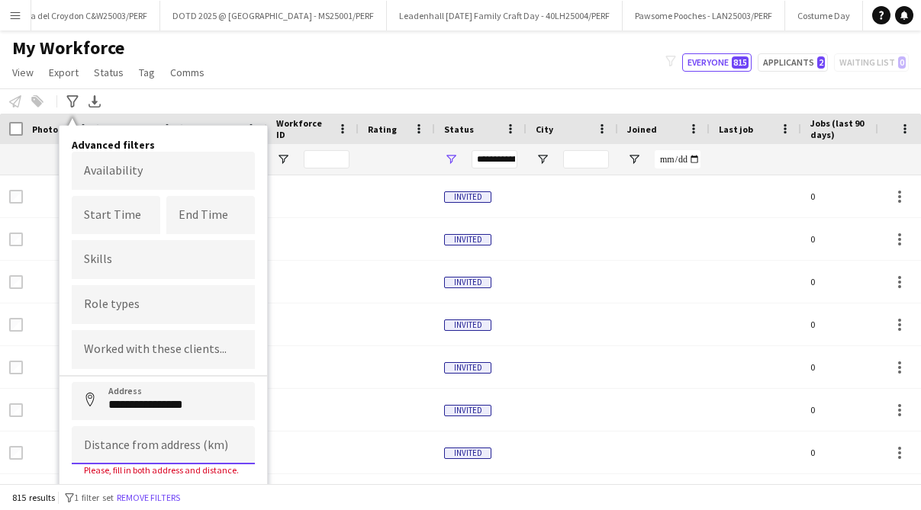
click at [140, 440] on input at bounding box center [163, 445] width 183 height 38
type input "*****"
click button "Address" at bounding box center [90, 400] width 37 height 37
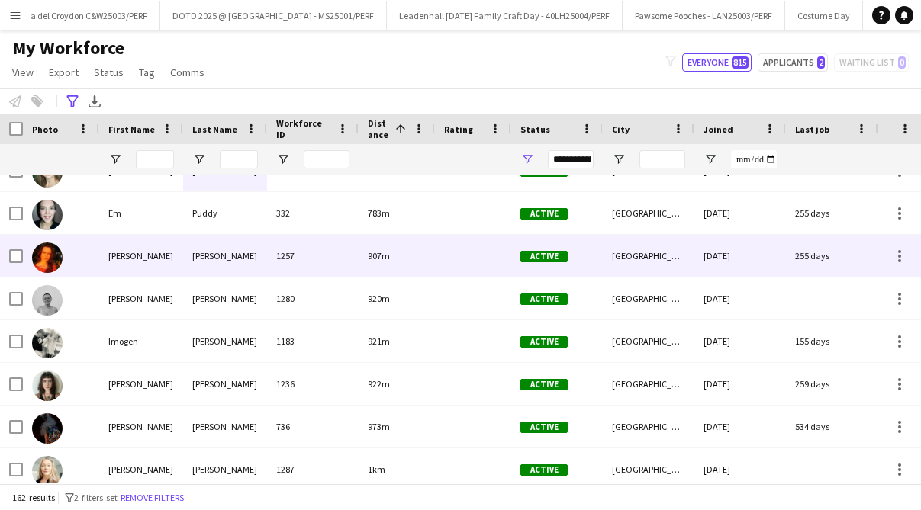
scroll to position [156, 0]
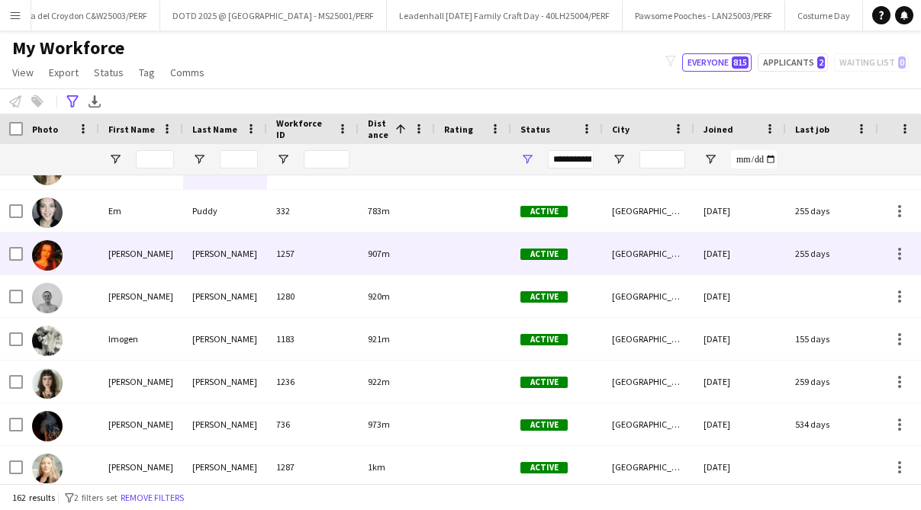
click at [130, 254] on div "[PERSON_NAME]" at bounding box center [141, 254] width 84 height 42
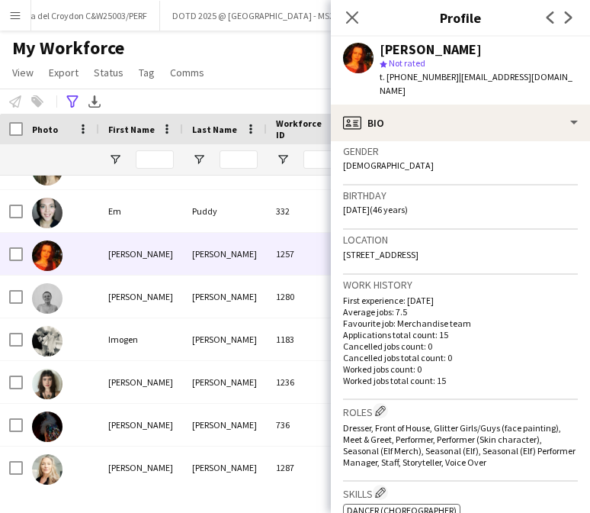
scroll to position [243, 0]
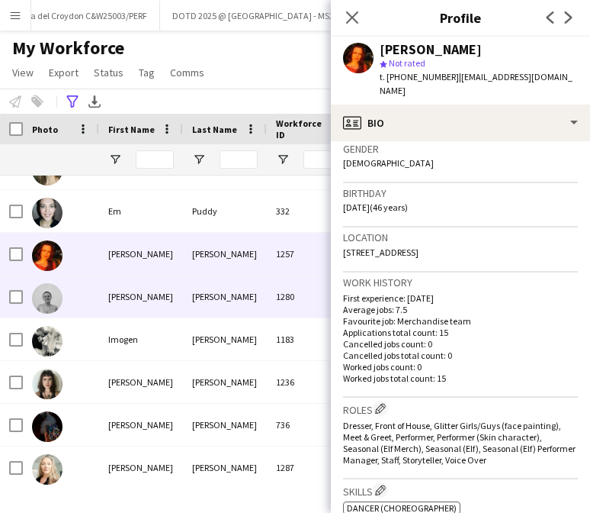
click at [142, 291] on div "[PERSON_NAME]" at bounding box center [141, 296] width 84 height 42
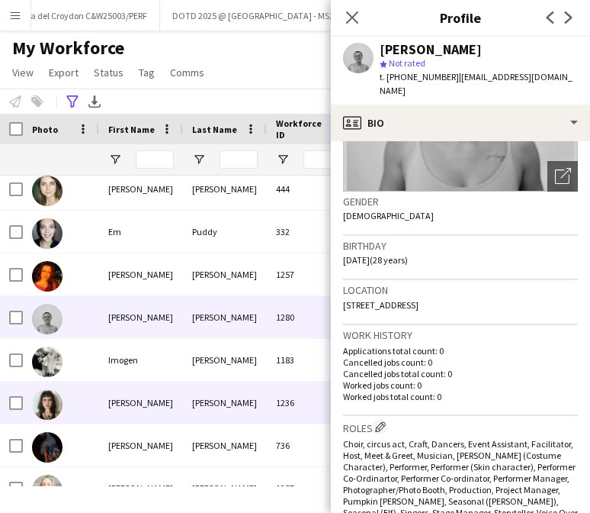
scroll to position [0, 0]
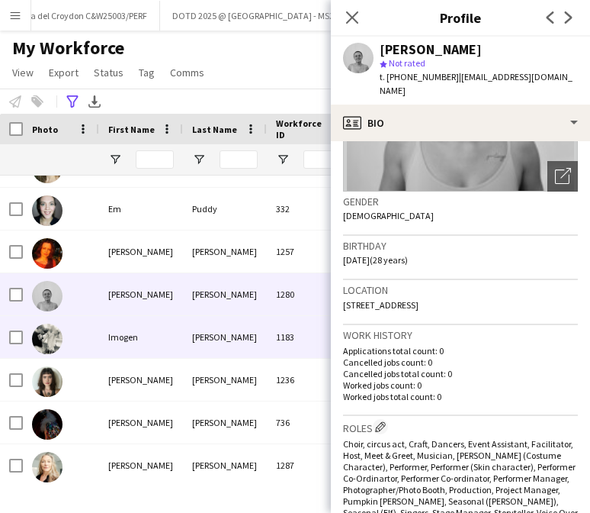
click at [182, 349] on div "Imogen" at bounding box center [141, 337] width 84 height 42
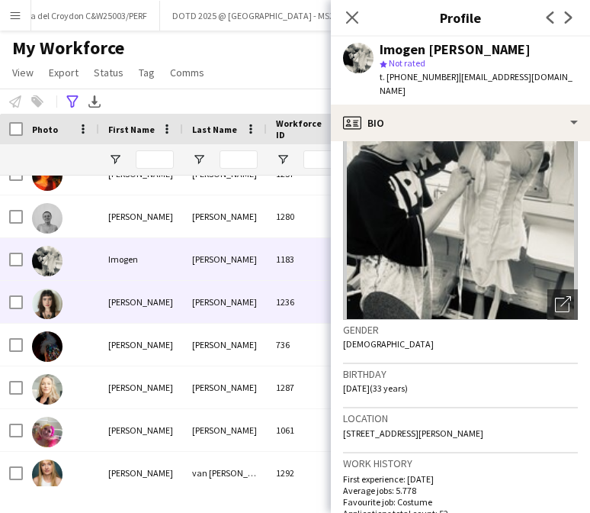
click at [153, 318] on div "[PERSON_NAME]" at bounding box center [141, 302] width 84 height 42
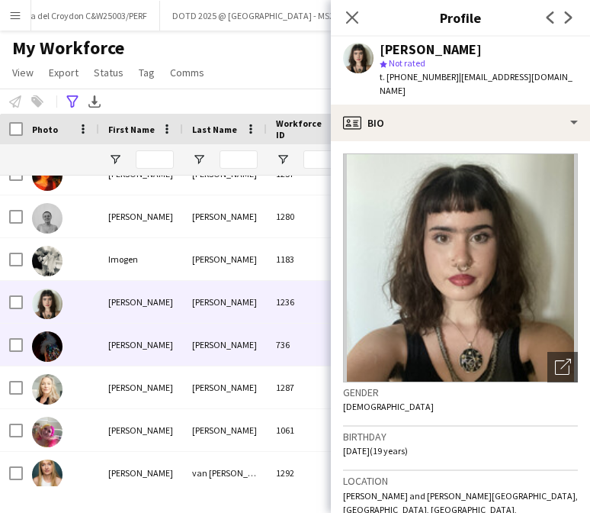
click at [147, 330] on div "[PERSON_NAME]" at bounding box center [141, 344] width 84 height 42
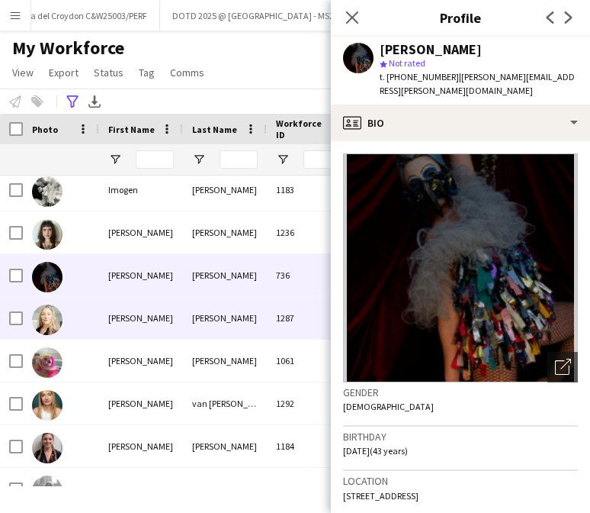
click at [163, 308] on div "[PERSON_NAME]" at bounding box center [141, 318] width 84 height 42
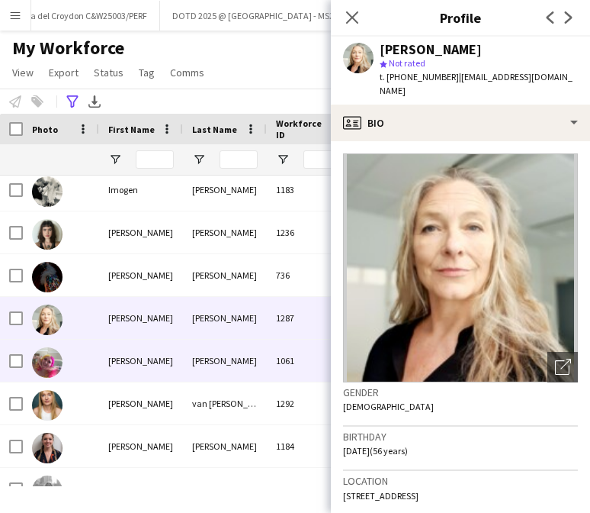
click at [178, 352] on div "[PERSON_NAME]" at bounding box center [141, 360] width 84 height 42
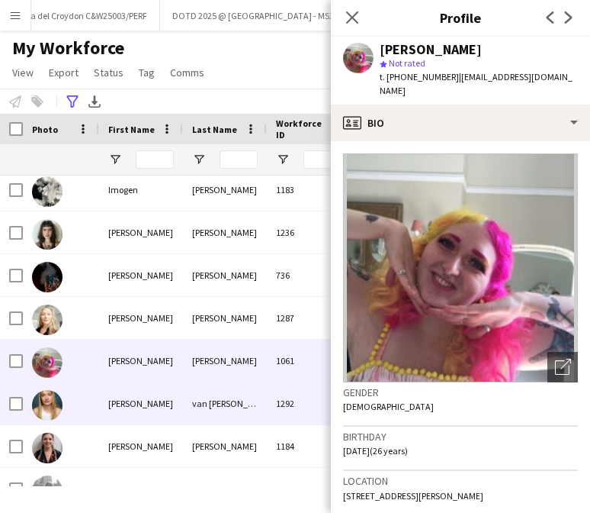
click at [191, 394] on div "van [PERSON_NAME]" at bounding box center [225, 403] width 84 height 42
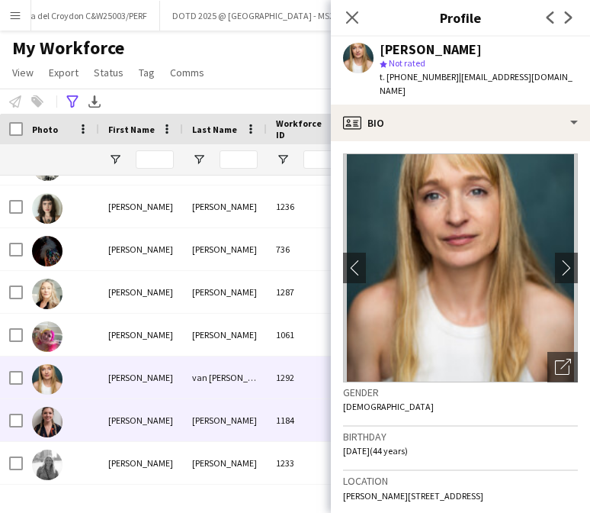
click at [190, 422] on div "[PERSON_NAME]" at bounding box center [225, 420] width 84 height 42
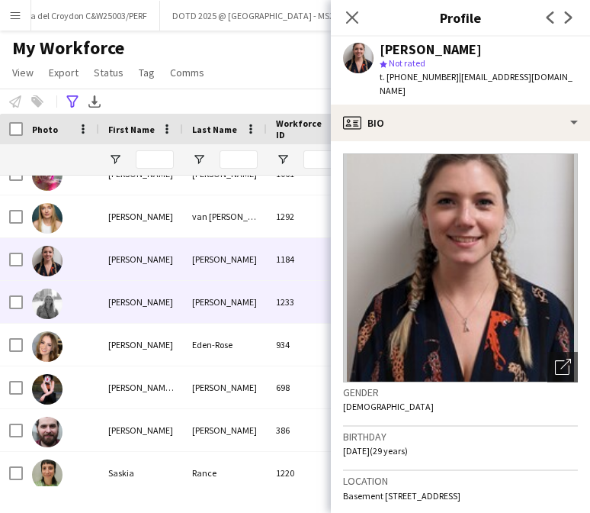
click at [219, 307] on div "[PERSON_NAME]" at bounding box center [225, 302] width 84 height 42
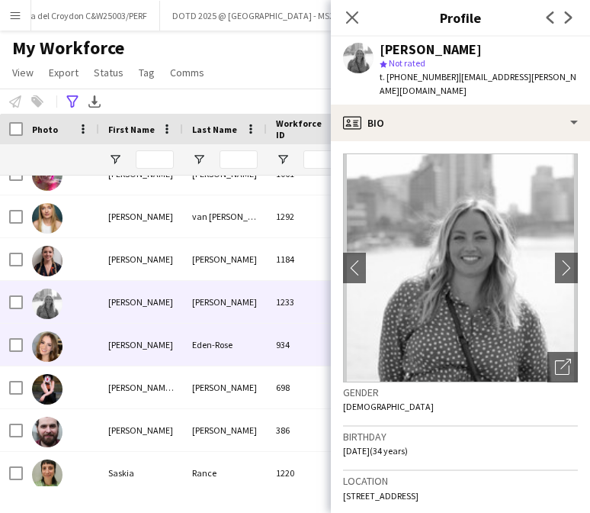
click at [214, 340] on div "Eden-Rose" at bounding box center [225, 344] width 84 height 42
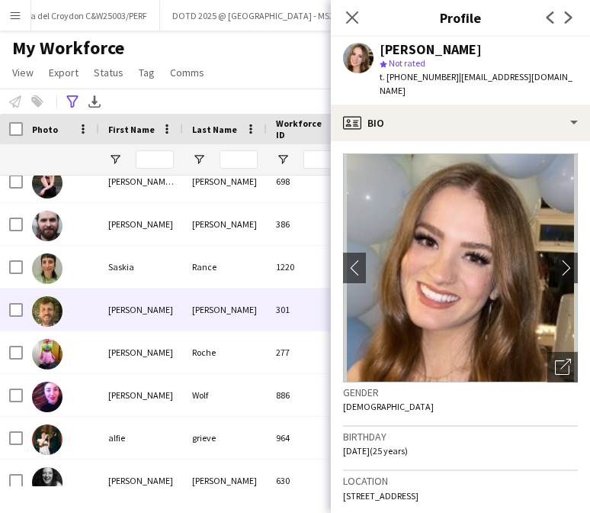
click at [156, 320] on div "[PERSON_NAME]" at bounding box center [141, 309] width 84 height 42
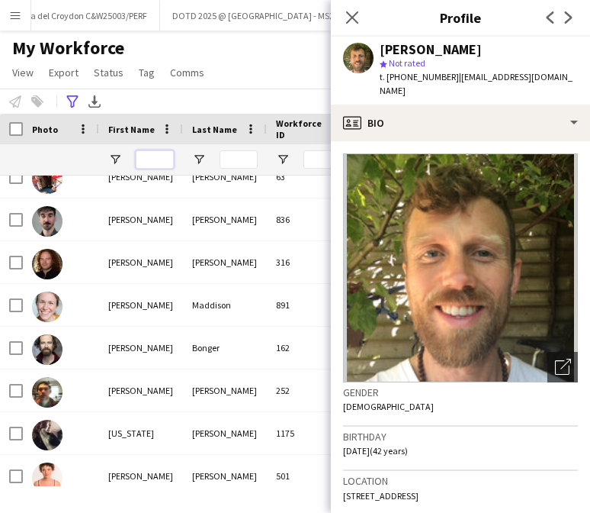
click at [148, 166] on input "First Name Filter Input" at bounding box center [155, 159] width 38 height 18
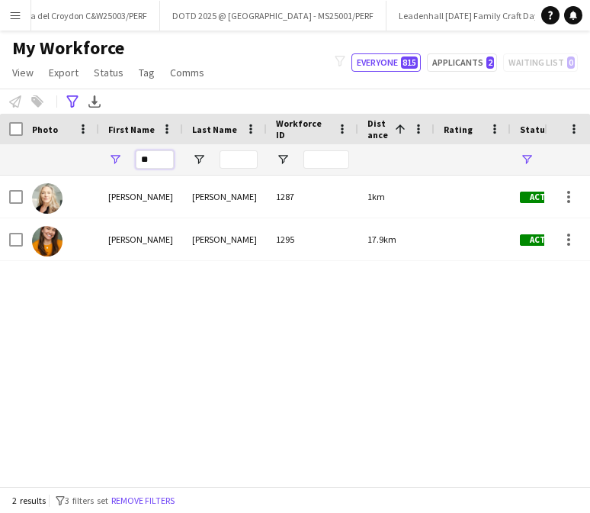
type input "*"
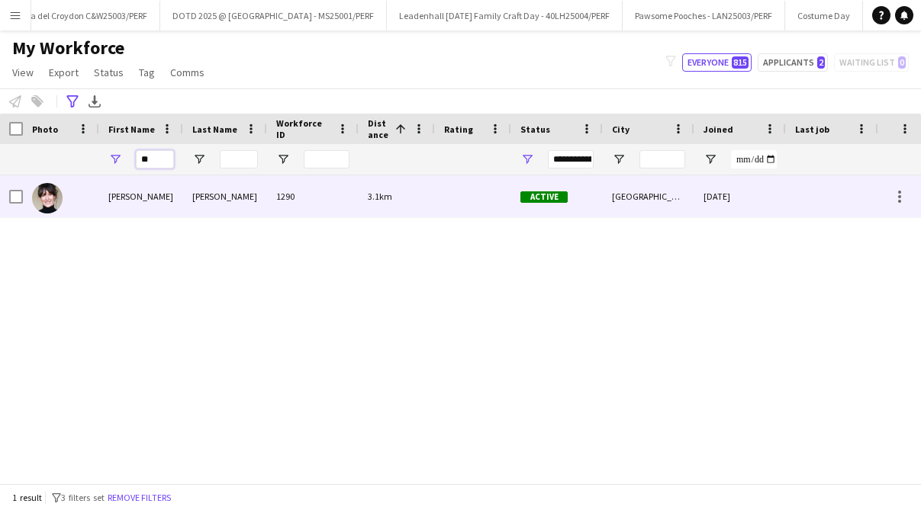
type input "*"
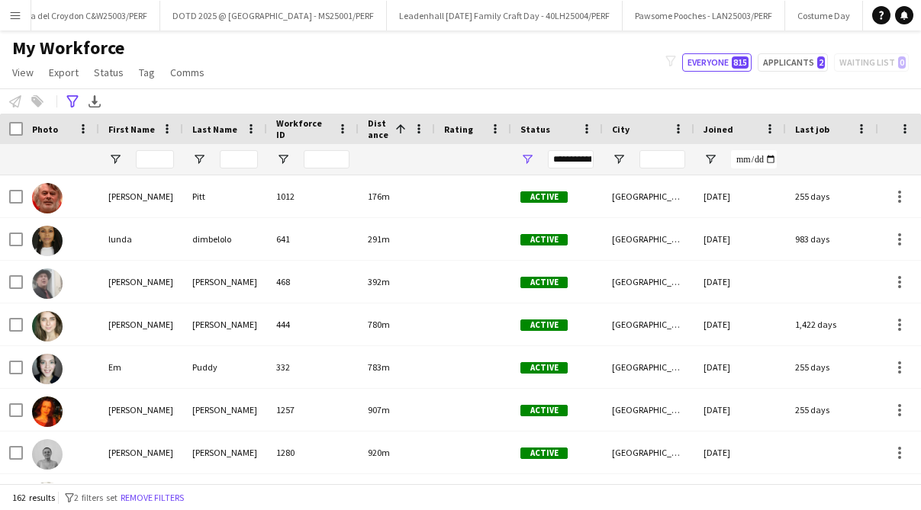
click at [28, 18] on button "Menu" at bounding box center [15, 15] width 31 height 31
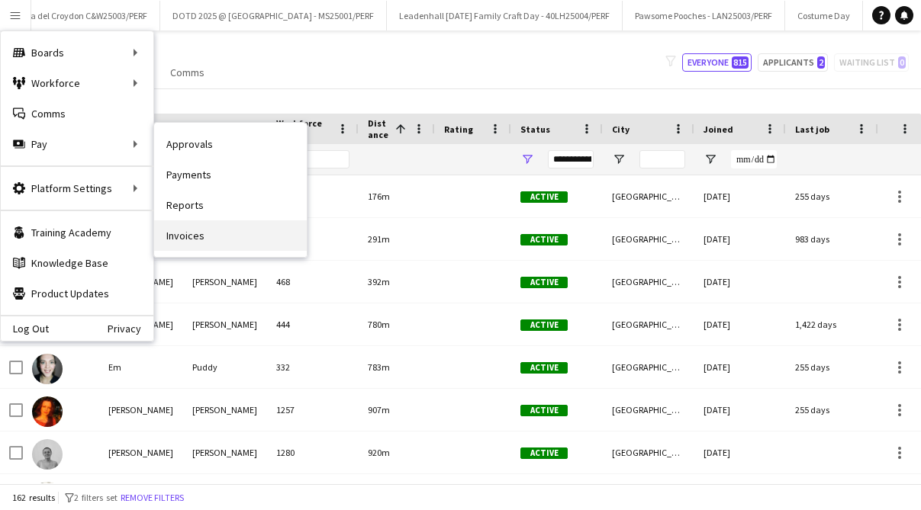
click at [194, 243] on link "Invoices" at bounding box center [230, 235] width 153 height 31
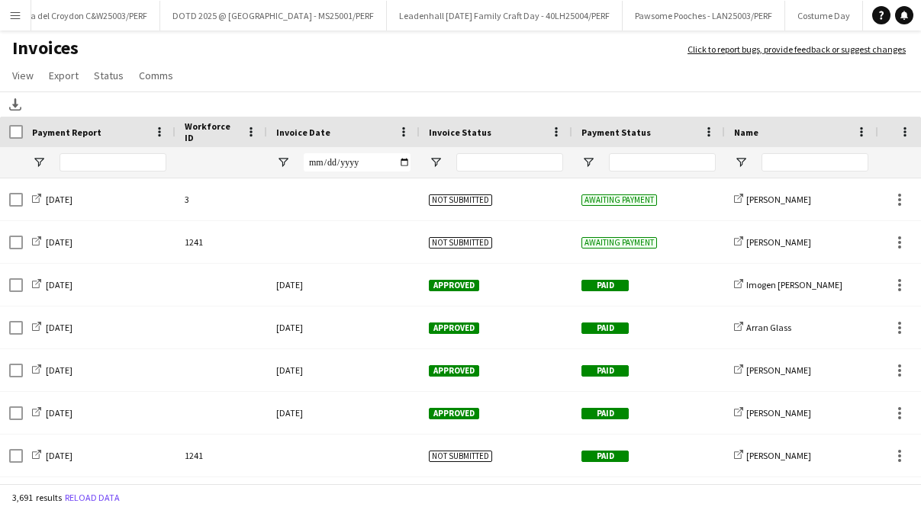
click at [775, 172] on div at bounding box center [814, 162] width 107 height 31
click at [780, 156] on input "Name Filter Input" at bounding box center [814, 162] width 107 height 18
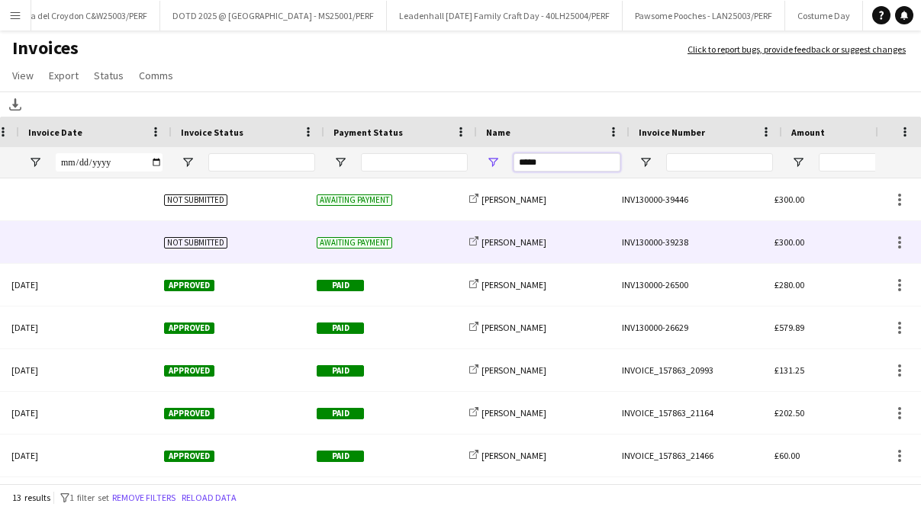
scroll to position [0, 272]
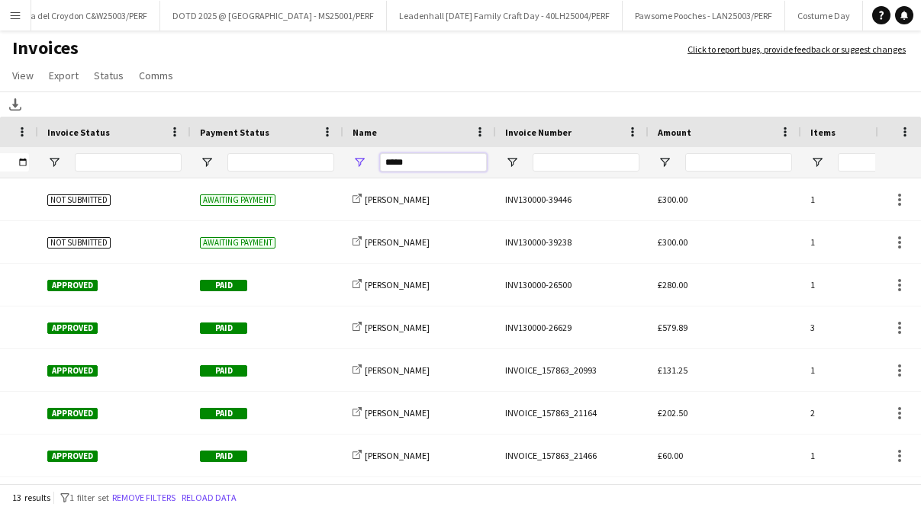
type input "*****"
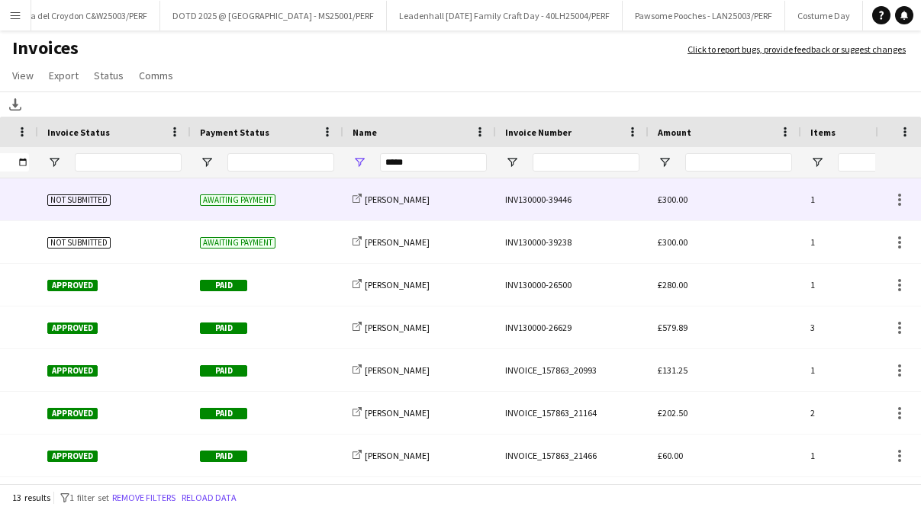
click at [517, 204] on div "INV130000-39446" at bounding box center [572, 199] width 153 height 42
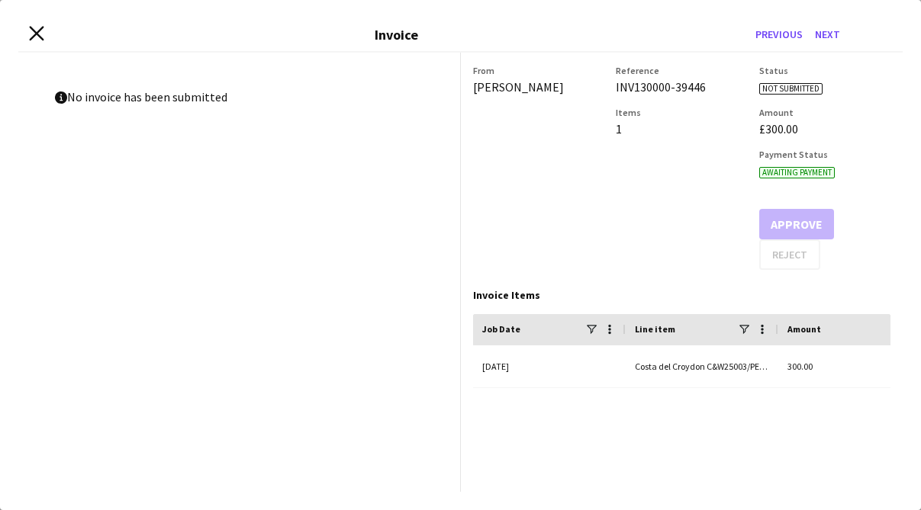
click at [31, 28] on icon at bounding box center [36, 34] width 14 height 14
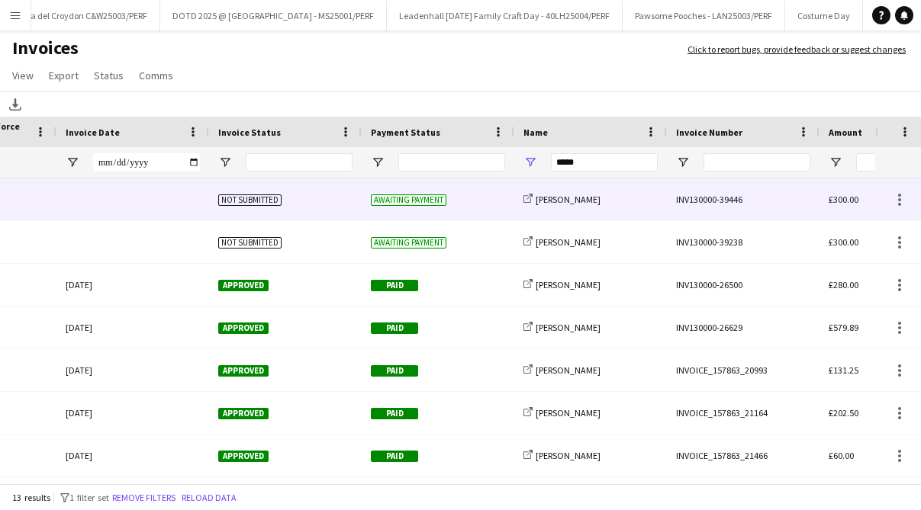
scroll to position [0, 202]
